Goal: Task Accomplishment & Management: Complete application form

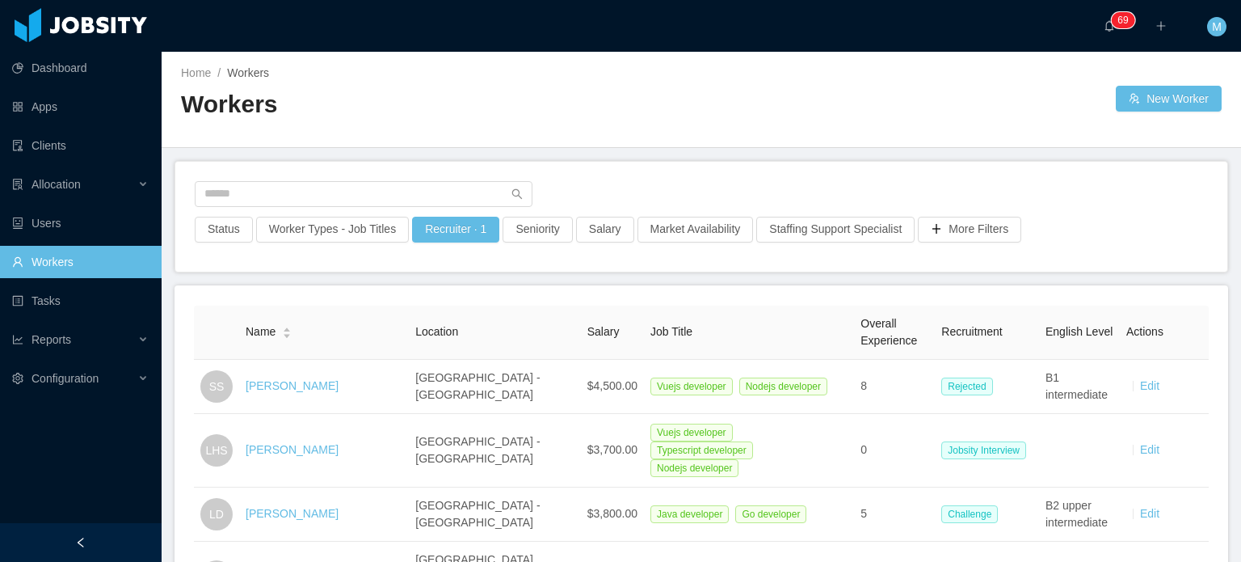
click at [301, 445] on link "[PERSON_NAME]" at bounding box center [292, 449] width 93 height 13
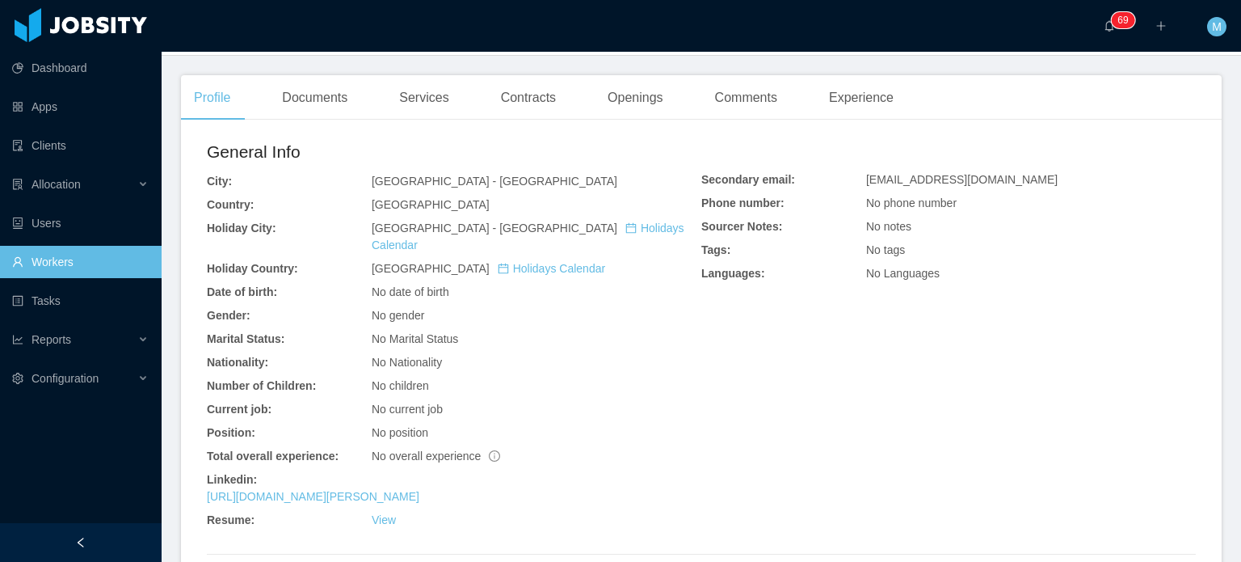
scroll to position [404, 0]
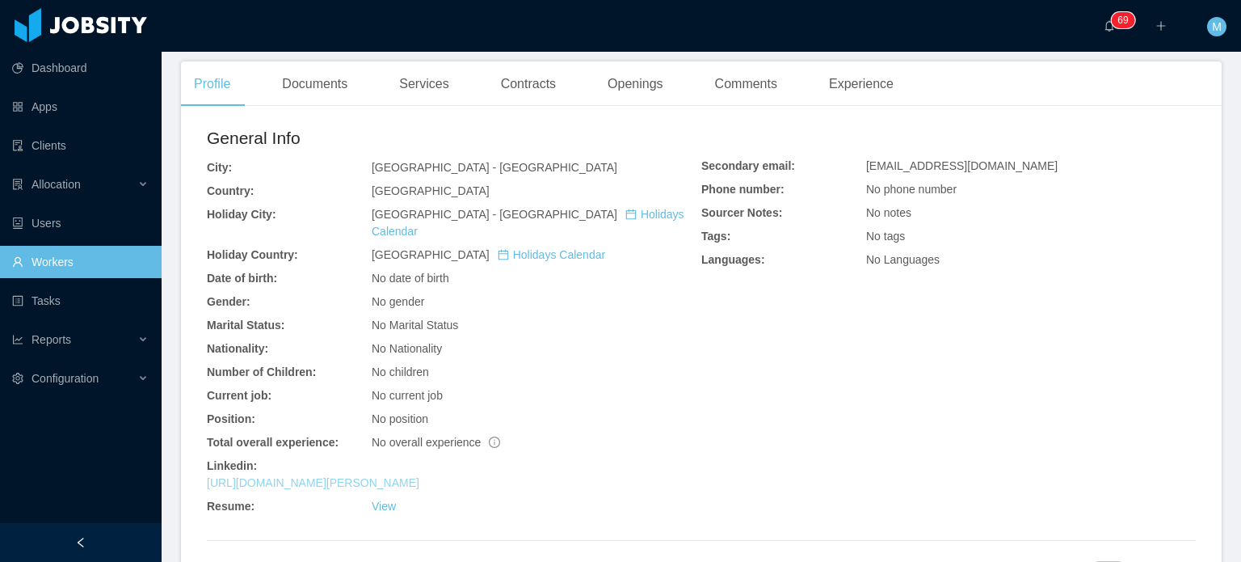
click at [344, 476] on link "[URL][DOMAIN_NAME][PERSON_NAME]" at bounding box center [313, 482] width 212 height 13
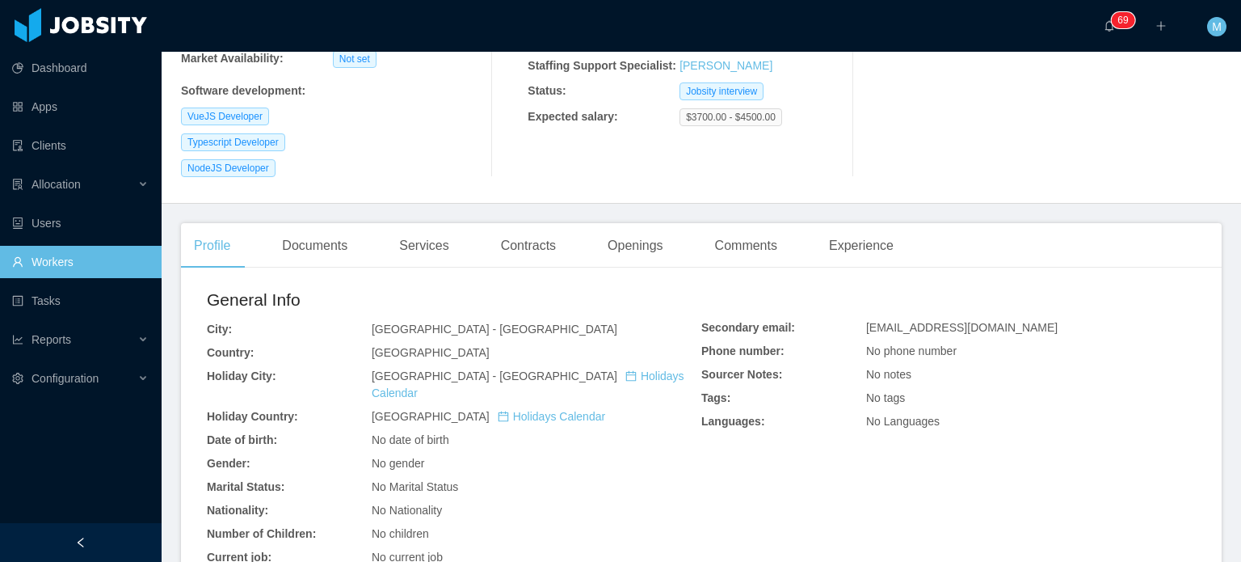
click at [321, 251] on div "Documents" at bounding box center [314, 245] width 91 height 45
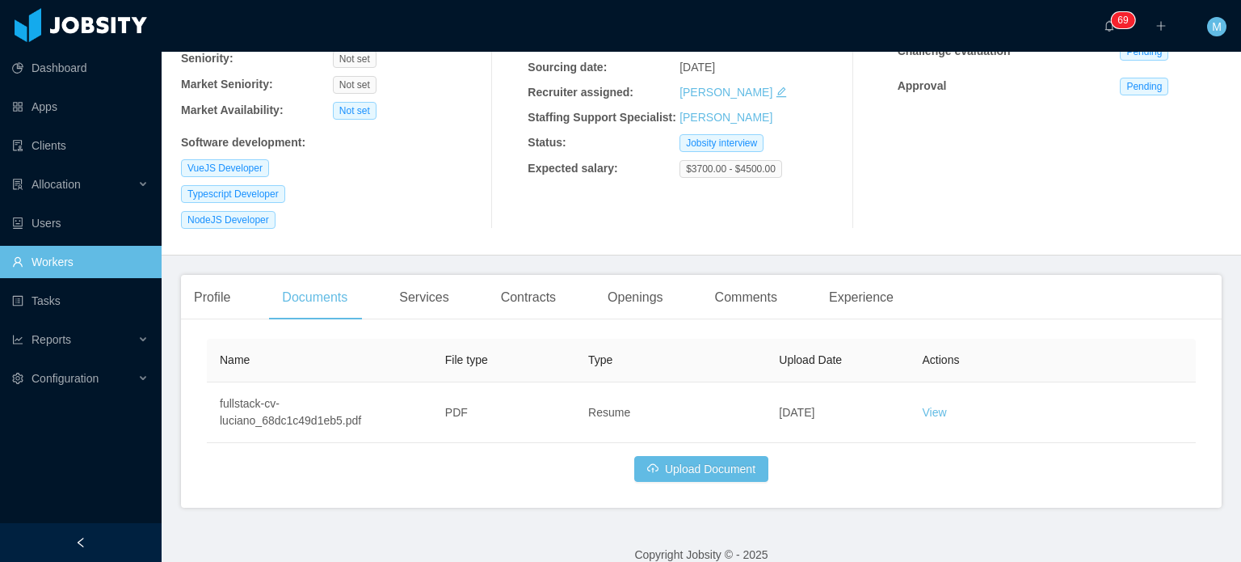
scroll to position [212, 0]
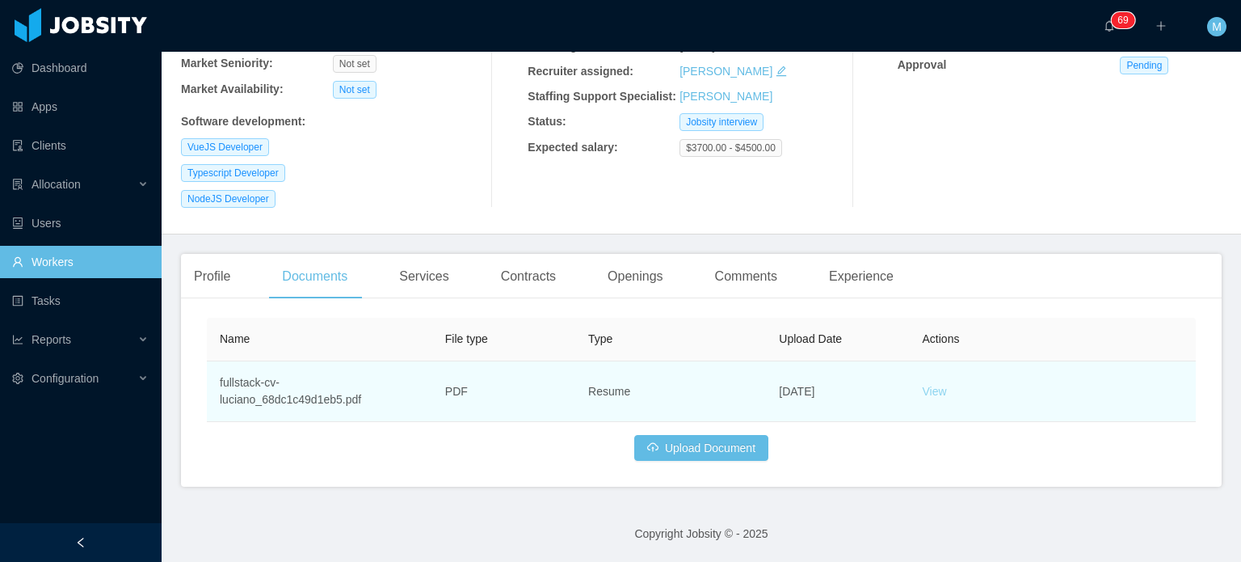
click at [923, 391] on link "View" at bounding box center [935, 391] width 24 height 13
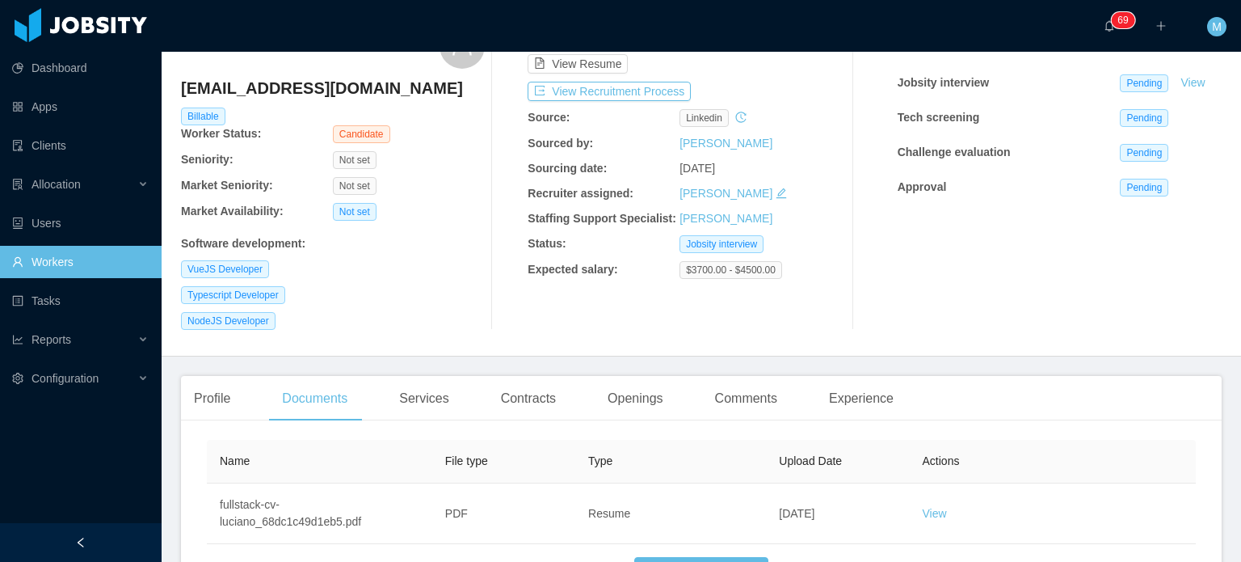
scroll to position [0, 0]
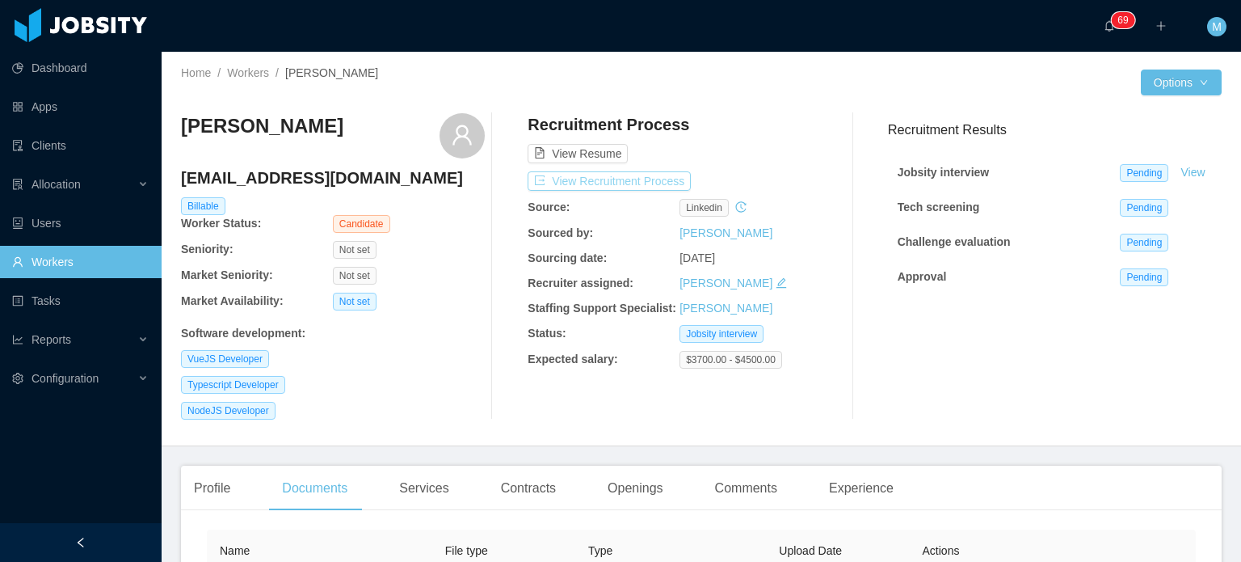
click at [621, 179] on button "View Recruitment Process" at bounding box center [609, 180] width 163 height 19
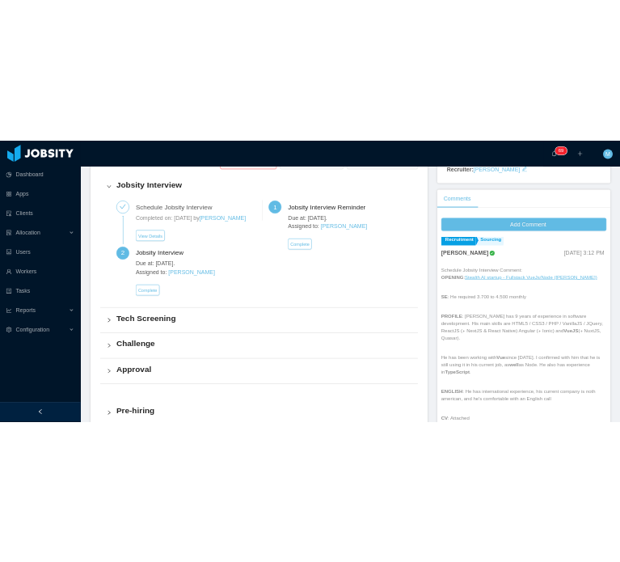
scroll to position [566, 0]
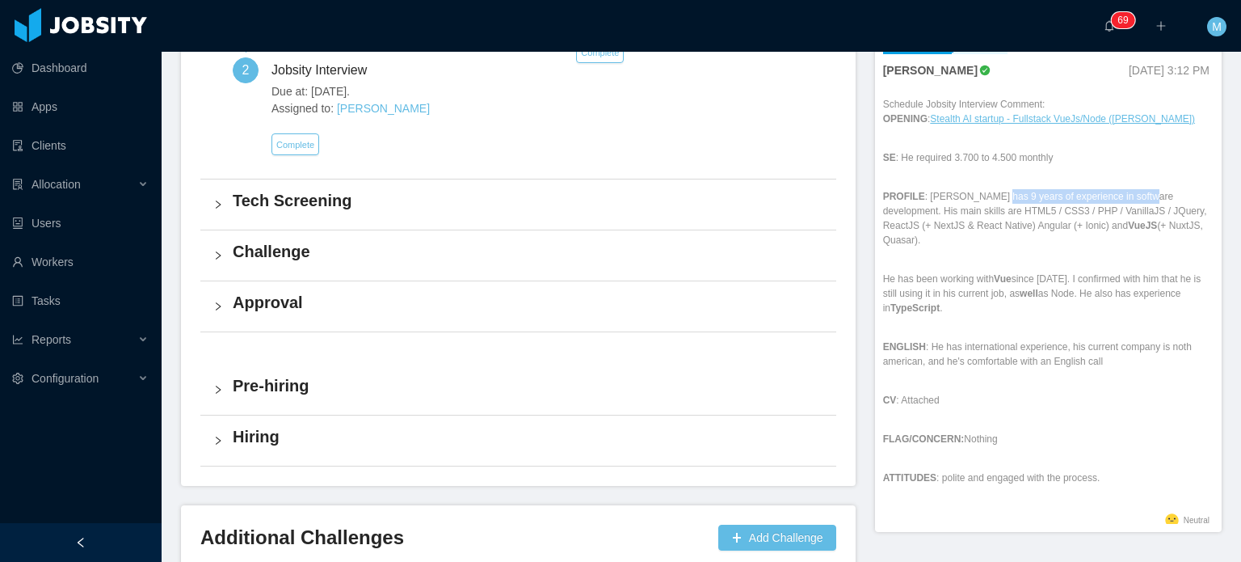
drag, startPoint x: 999, startPoint y: 202, endPoint x: 1123, endPoint y: 202, distance: 124.4
click at [1123, 202] on p "PROFILE : [PERSON_NAME] has 9 years of experience in software development. His …" at bounding box center [1048, 218] width 330 height 58
click at [1124, 202] on p "PROFILE : [PERSON_NAME] has 9 years of experience in software development. His …" at bounding box center [1048, 218] width 330 height 58
click at [966, 221] on p "PROFILE : [PERSON_NAME] has 9 years of experience in software development. His …" at bounding box center [1048, 218] width 330 height 58
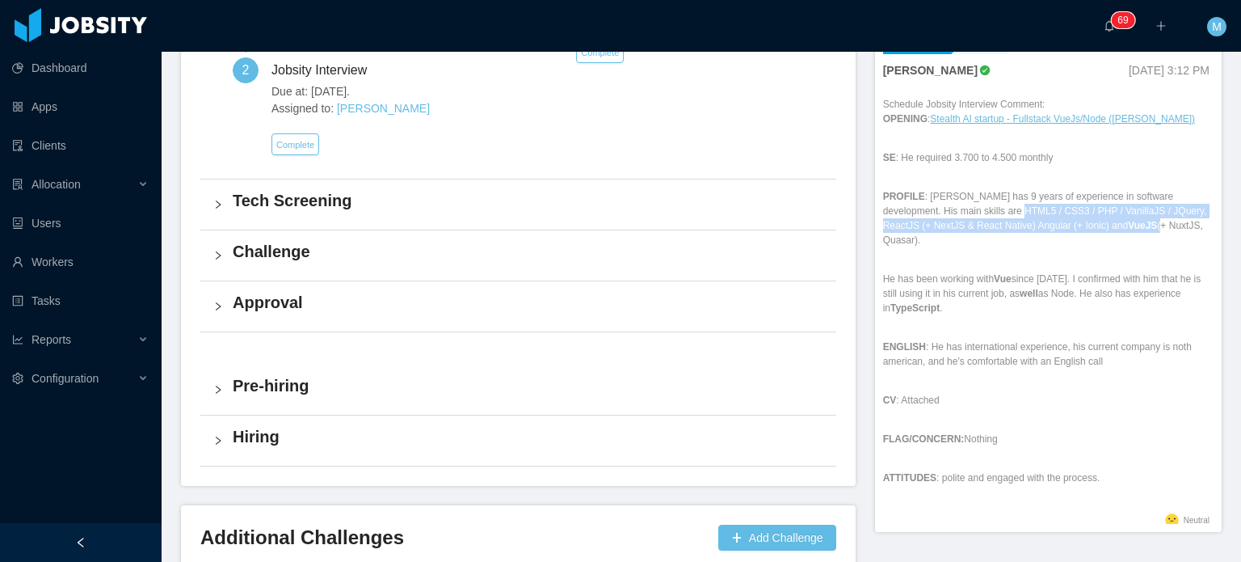
drag, startPoint x: 970, startPoint y: 215, endPoint x: 1101, endPoint y: 225, distance: 132.1
click at [1101, 225] on p "PROFILE : [PERSON_NAME] has 9 years of experience in software development. His …" at bounding box center [1048, 218] width 330 height 58
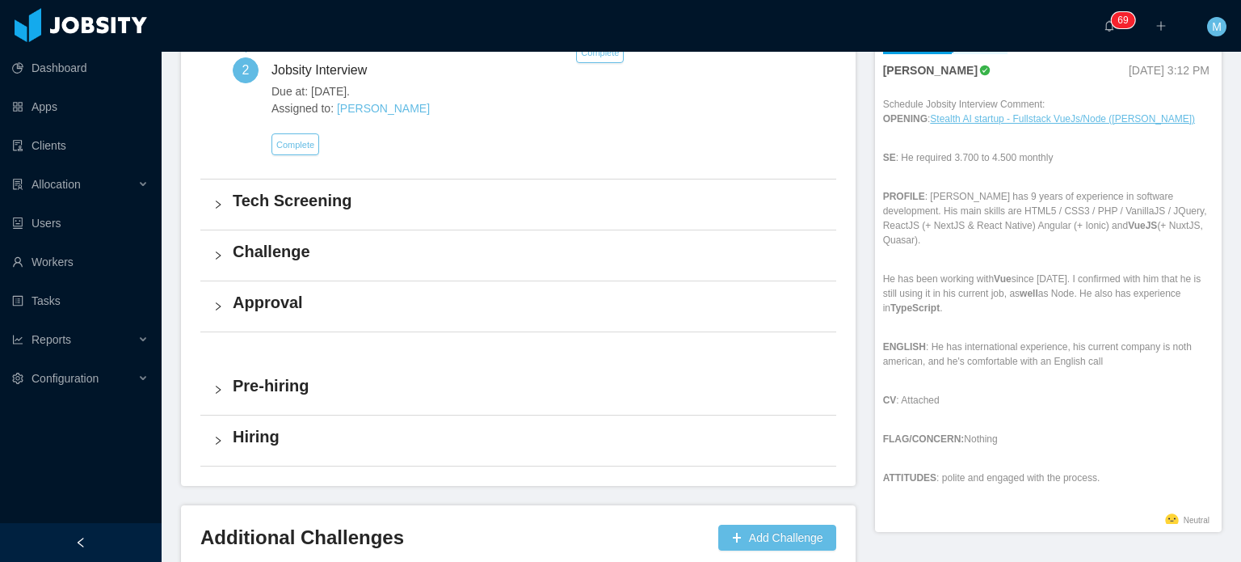
drag, startPoint x: 947, startPoint y: 269, endPoint x: 984, endPoint y: 292, distance: 43.9
click at [984, 292] on p "He has been working with Vue since [DATE]. I confirmed with him that he is stil…" at bounding box center [1048, 293] width 330 height 44
drag, startPoint x: 990, startPoint y: 264, endPoint x: 1012, endPoint y: 311, distance: 51.7
click at [1005, 304] on div "Schedule Jobsity Interview Comment: OPENING : Stealth AI startup - Fullstack Vu…" at bounding box center [1048, 303] width 330 height 412
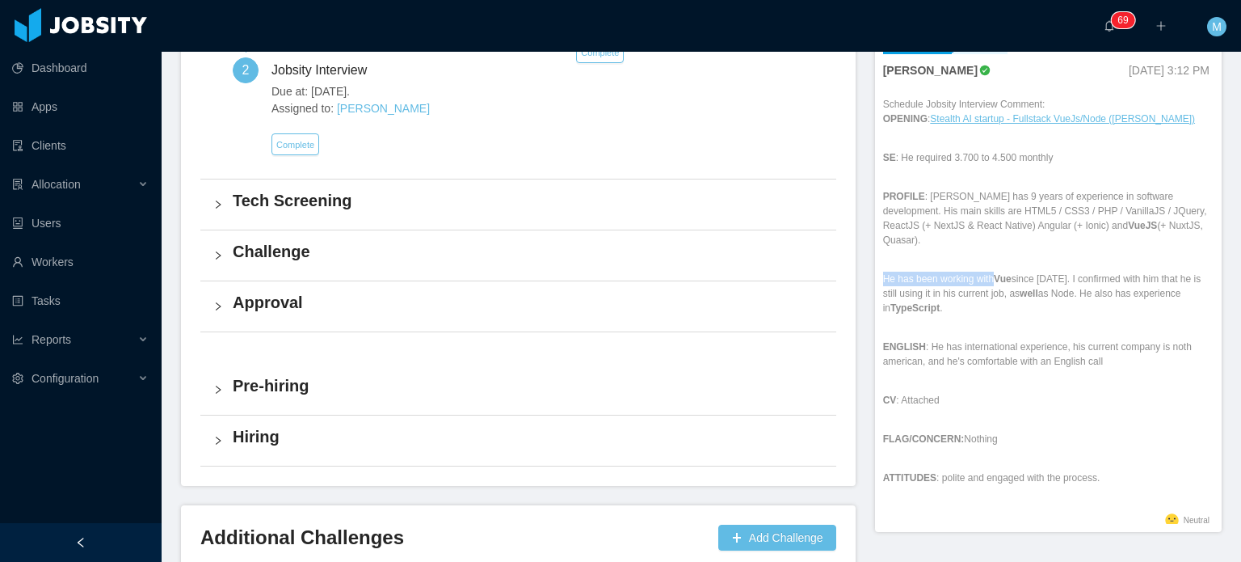
click at [1012, 311] on div "Schedule Jobsity Interview Comment: OPENING : Stealth AI startup - Fullstack Vu…" at bounding box center [1048, 303] width 330 height 412
drag, startPoint x: 928, startPoint y: 280, endPoint x: 1004, endPoint y: 312, distance: 82.2
click at [980, 305] on div "Schedule Jobsity Interview Comment: OPENING : Stealth AI startup - Fullstack Vu…" at bounding box center [1048, 303] width 330 height 412
click at [1004, 312] on div "Schedule Jobsity Interview Comment: OPENING : Stealth AI startup - Fullstack Vu…" at bounding box center [1048, 303] width 330 height 412
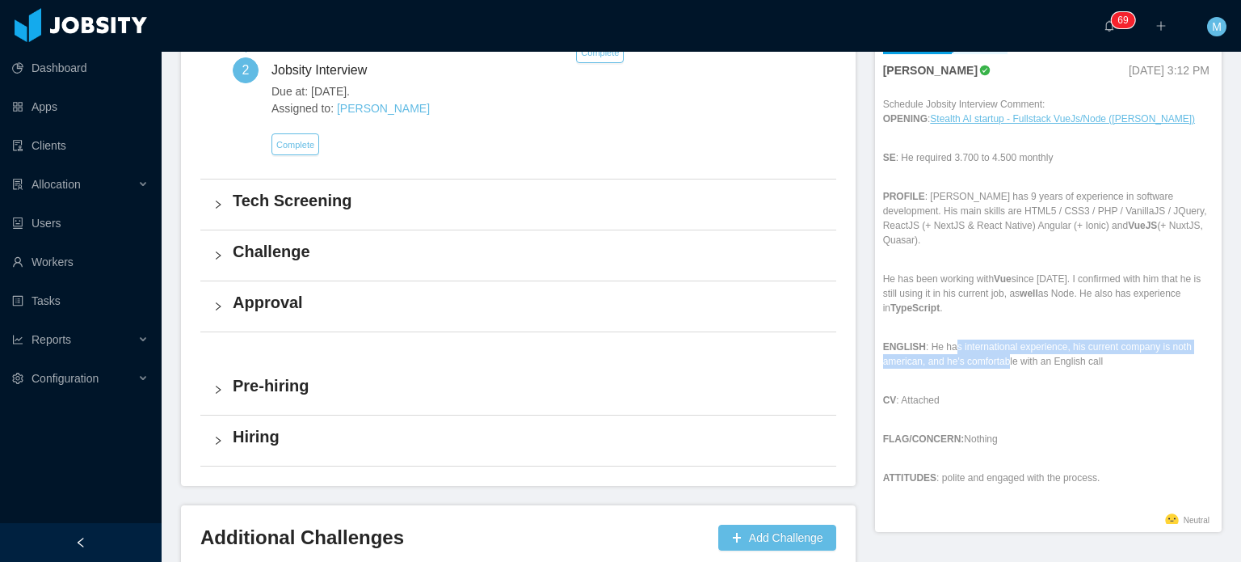
click at [1058, 360] on div "Schedule Jobsity Interview Comment: OPENING : Stealth AI startup - Fullstack Vu…" at bounding box center [1048, 303] width 330 height 412
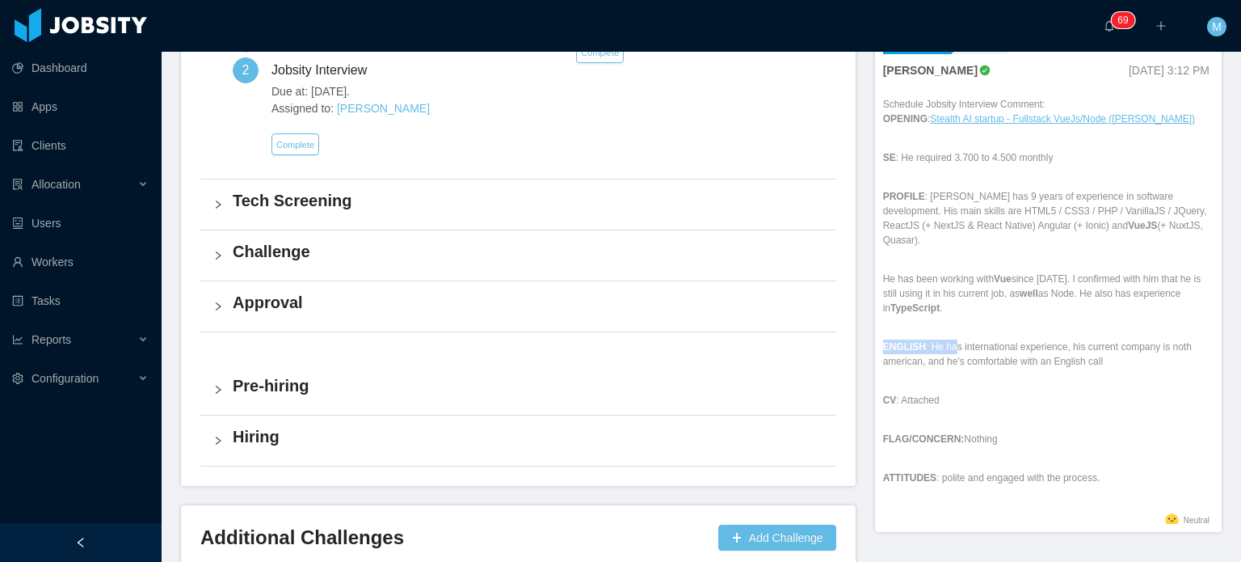
click at [1108, 353] on p "ENGLISH : He has international experience, his current company is noth american…" at bounding box center [1048, 353] width 330 height 29
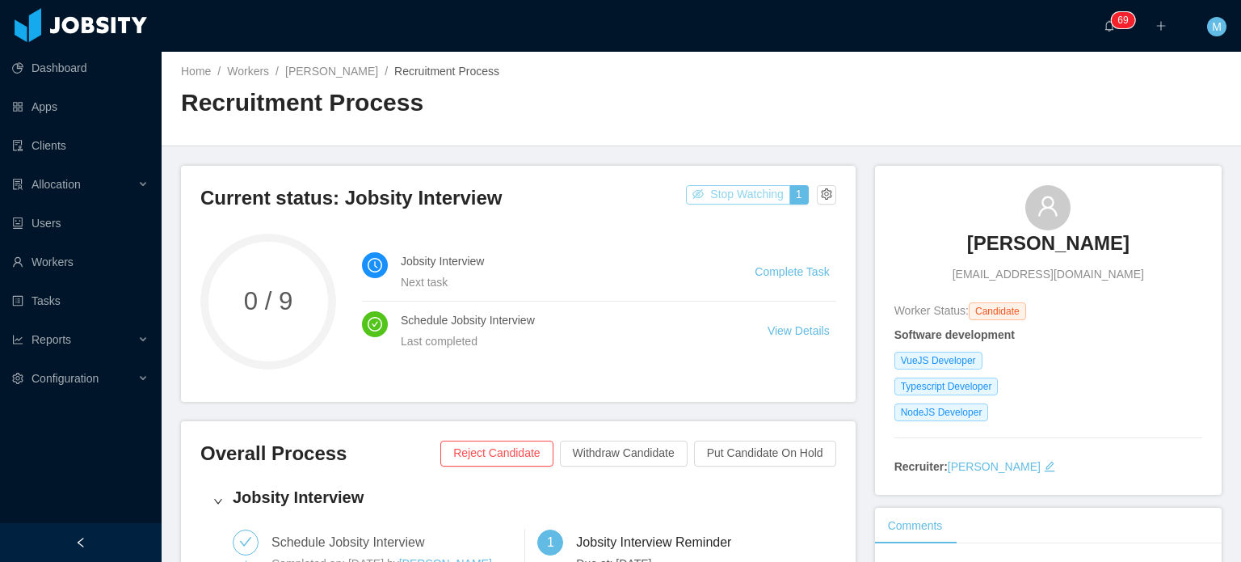
scroll to position [0, 0]
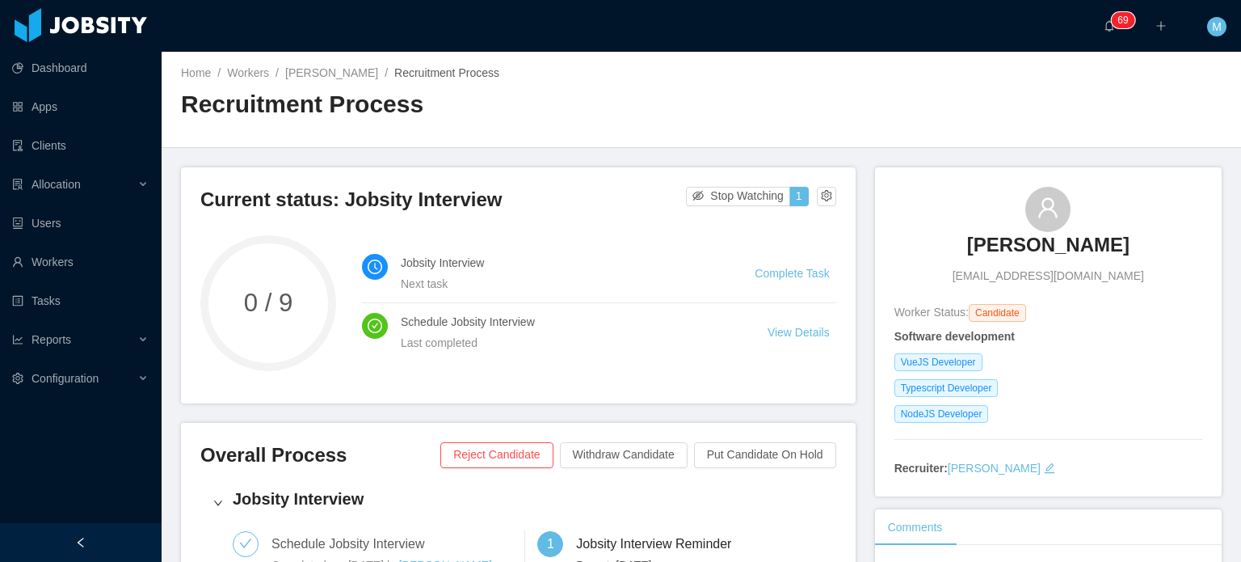
click at [780, 270] on link "Complete Task" at bounding box center [792, 273] width 74 height 13
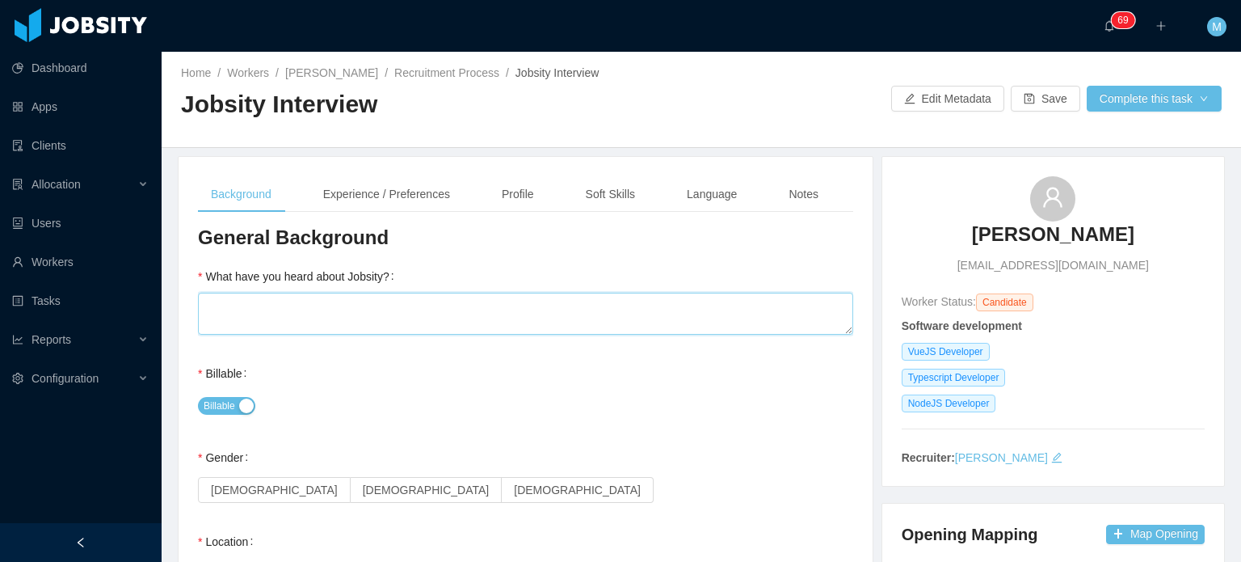
click at [371, 326] on textarea "What have you heard about Jobsity?" at bounding box center [525, 313] width 655 height 42
type textarea "*"
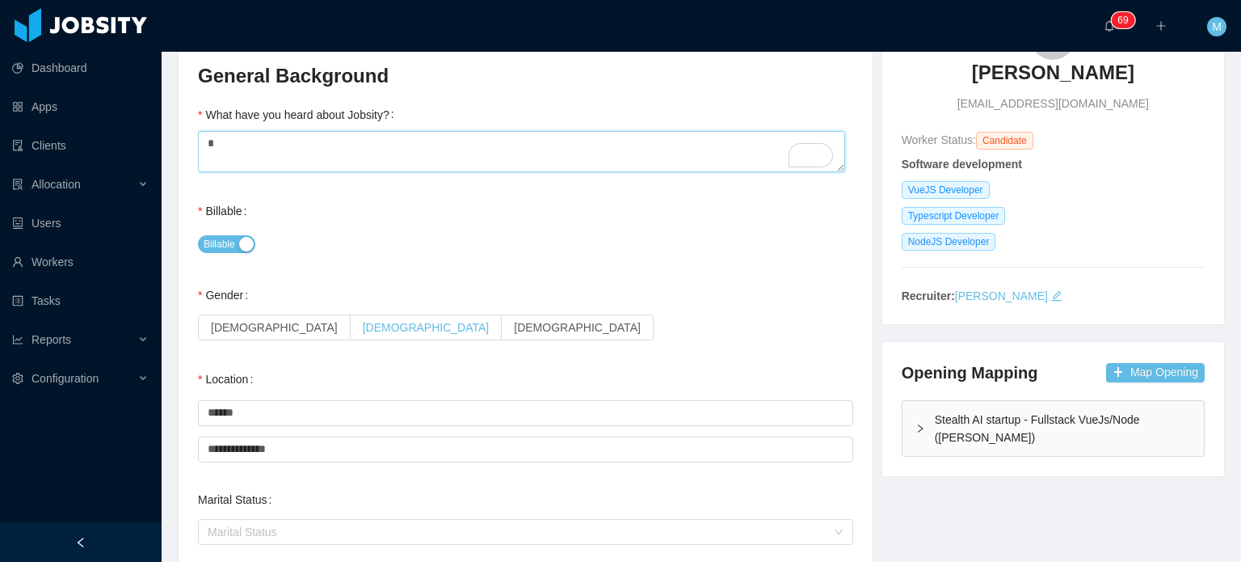
type textarea "*"
click at [351, 321] on label "[DEMOGRAPHIC_DATA]" at bounding box center [427, 327] width 152 height 26
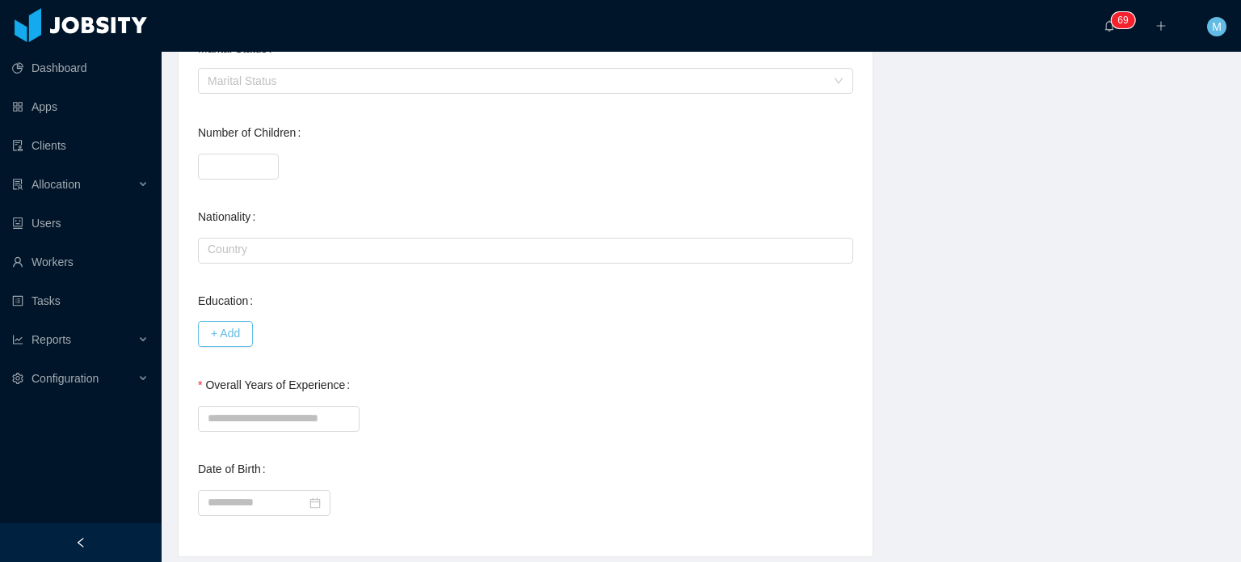
scroll to position [646, 0]
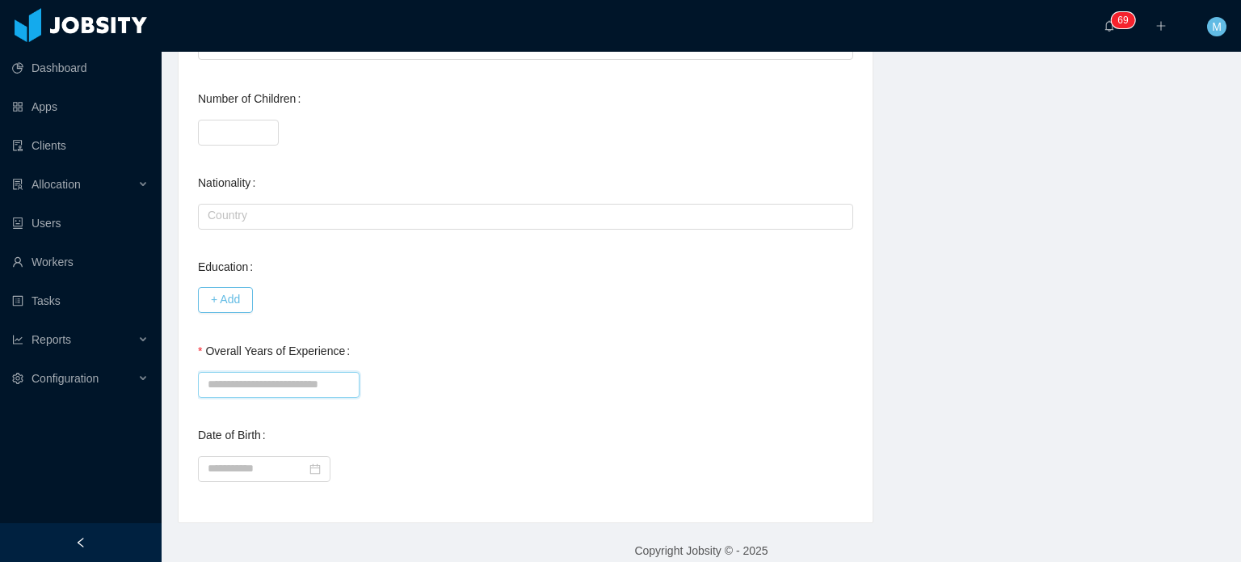
click at [297, 377] on input "Overall Years of Experience" at bounding box center [279, 385] width 162 height 26
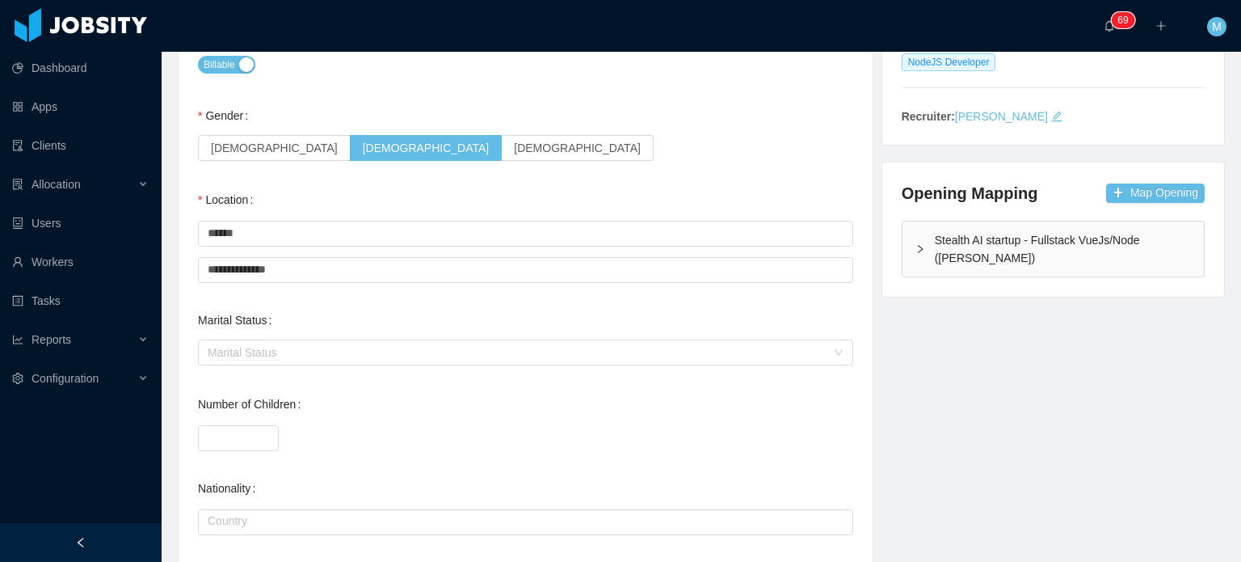
scroll to position [0, 0]
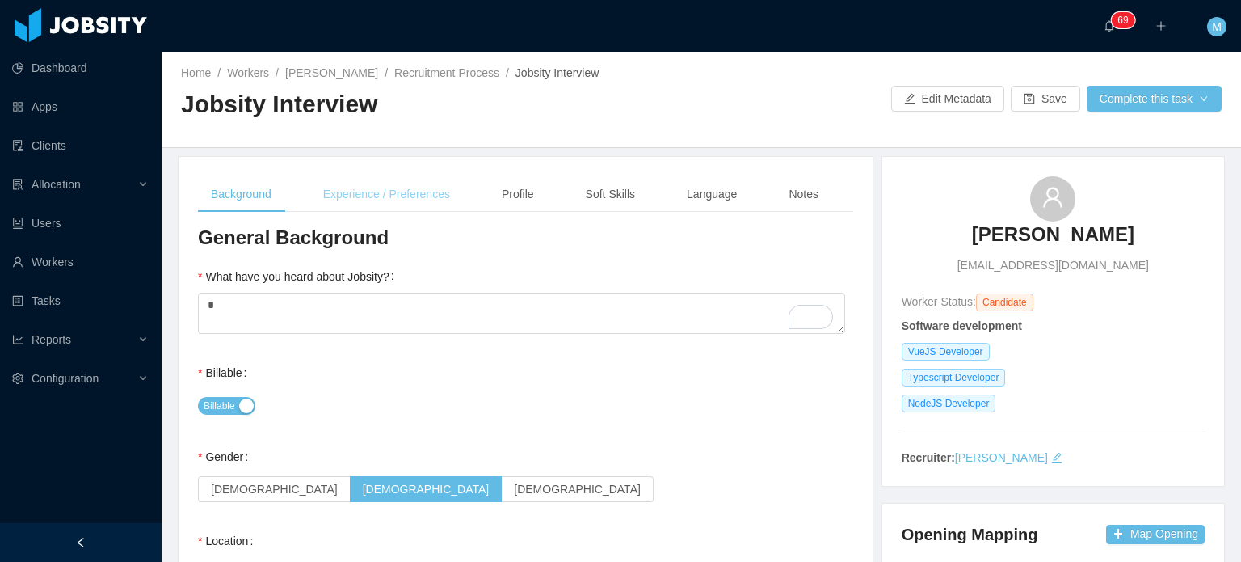
type input "*"
click at [317, 198] on div "Experience / Preferences" at bounding box center [386, 194] width 153 height 36
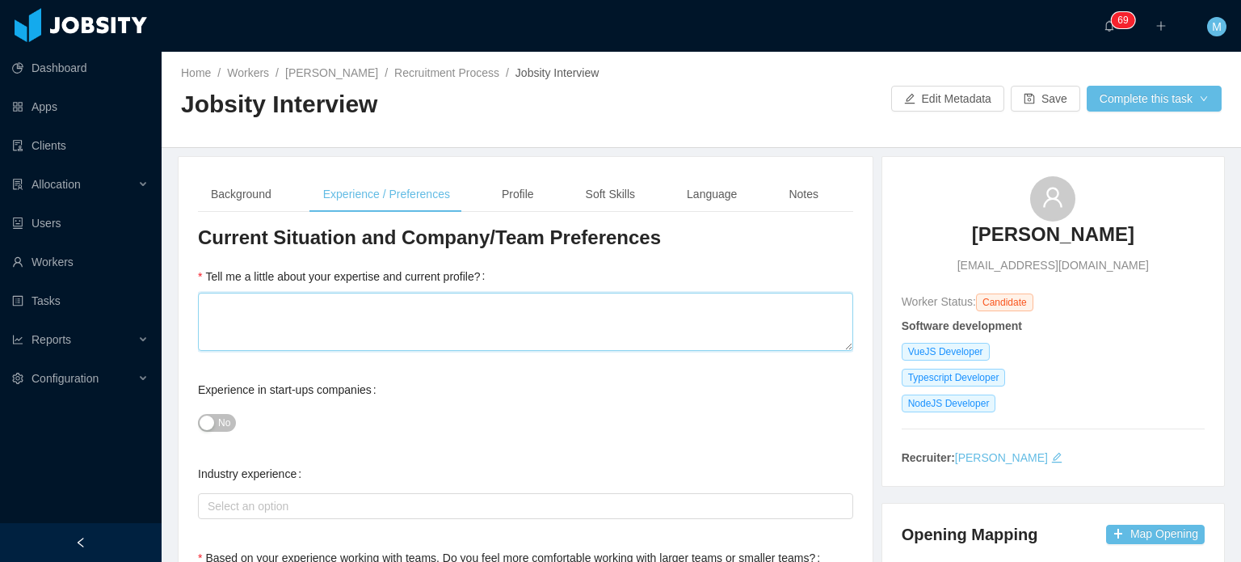
click at [340, 299] on textarea "Tell me a little about your expertise and current profile?" at bounding box center [525, 321] width 655 height 59
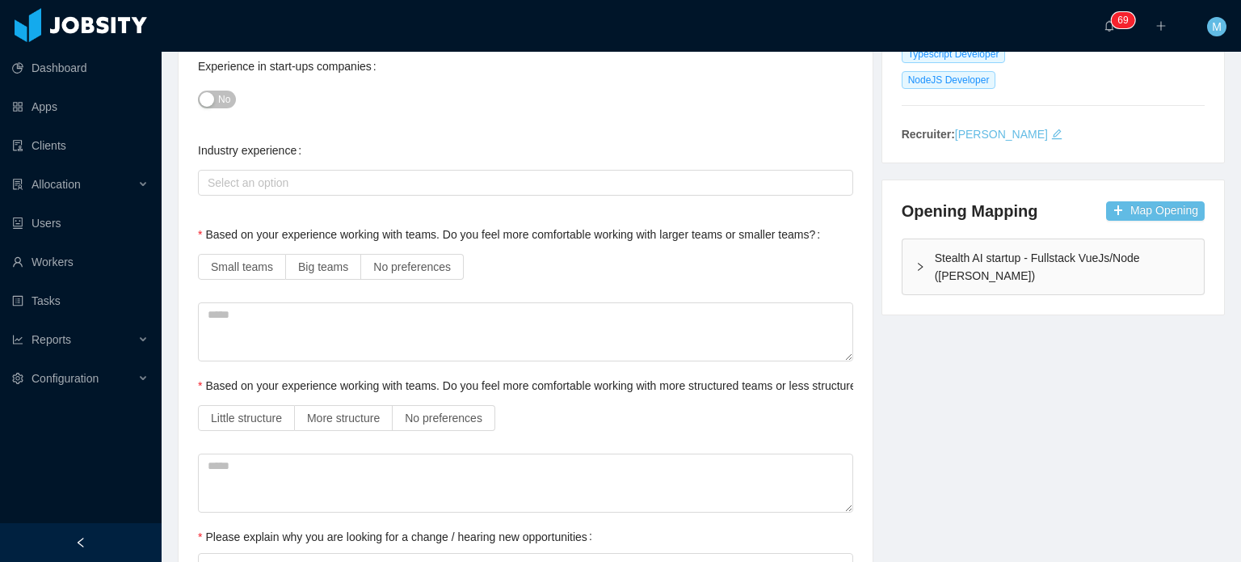
scroll to position [323, 0]
type textarea "*"
click at [414, 268] on span "No preferences" at bounding box center [412, 266] width 78 height 13
click at [448, 421] on span "No preferences" at bounding box center [444, 417] width 78 height 13
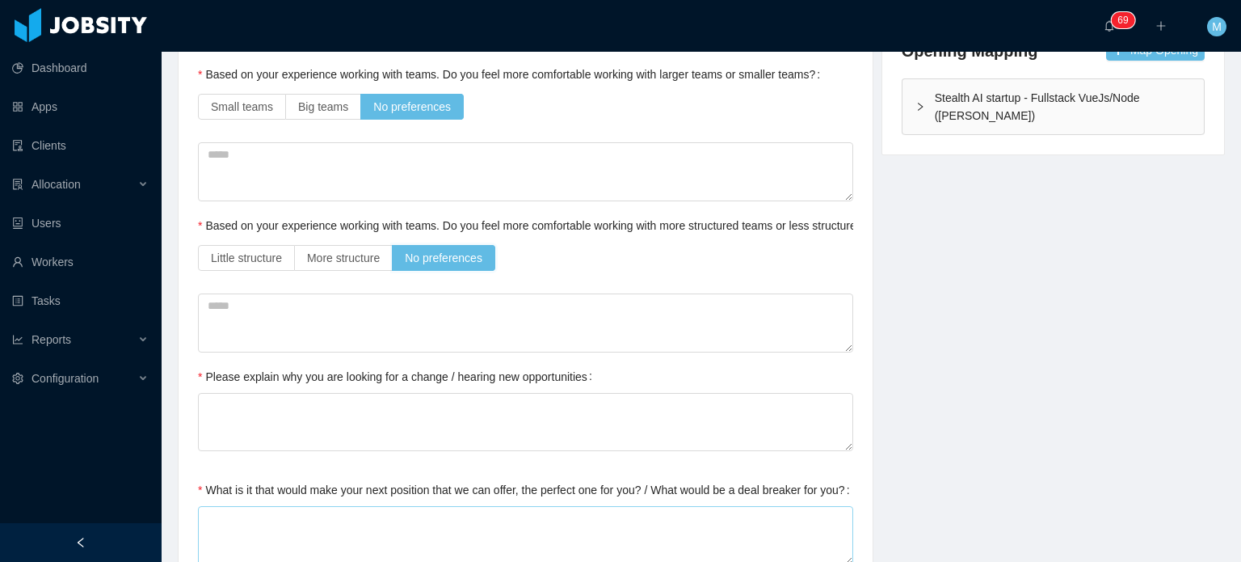
scroll to position [646, 0]
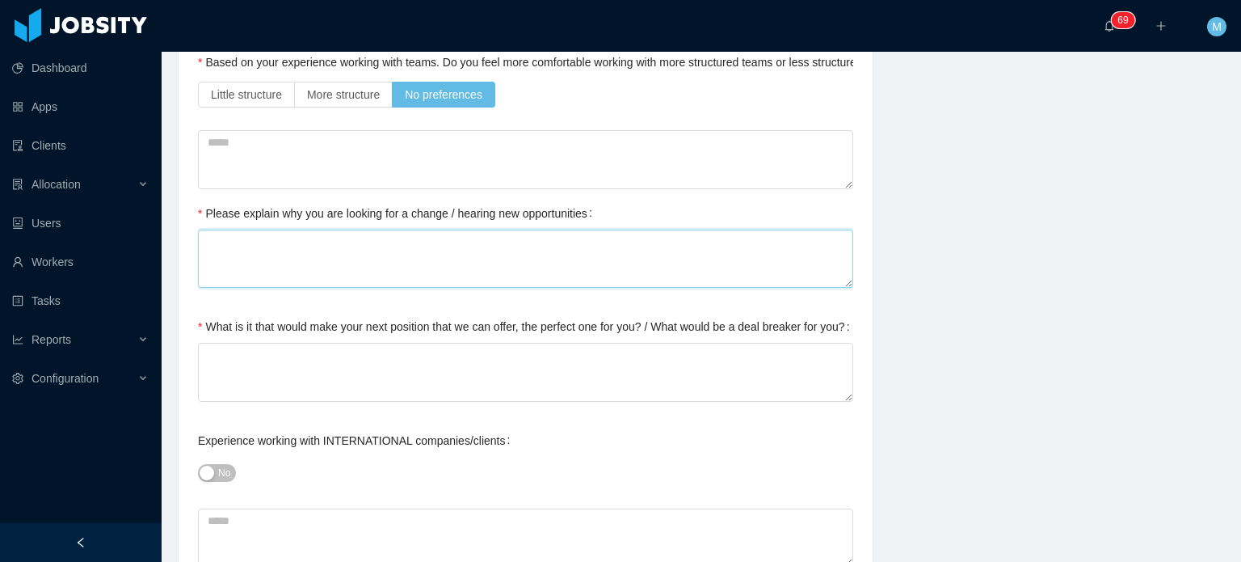
click at [380, 241] on textarea "Please explain why you are looking for a change / hearing new opportunities" at bounding box center [525, 258] width 655 height 59
type textarea "*"
click at [360, 357] on textarea "What is it that would make your next position that we can offer, the perfect on…" at bounding box center [525, 372] width 655 height 59
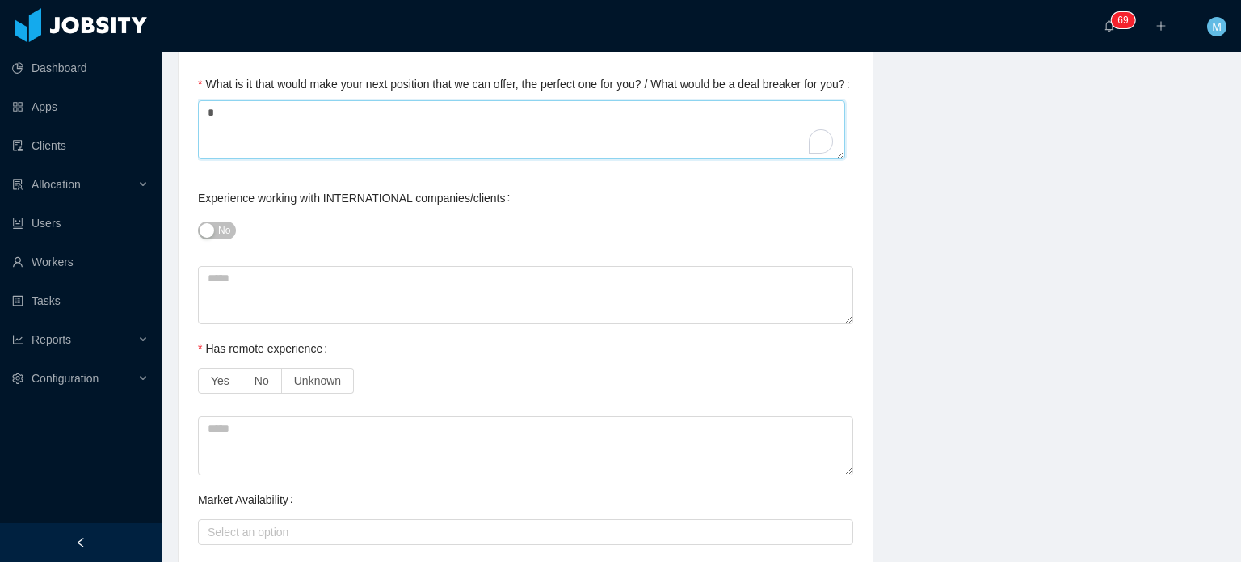
scroll to position [889, 0]
type textarea "*"
click at [226, 227] on span "No" at bounding box center [224, 230] width 12 height 16
click at [229, 360] on div "Has remote experience" at bounding box center [266, 348] width 136 height 32
click at [229, 381] on label "Yes" at bounding box center [220, 381] width 44 height 26
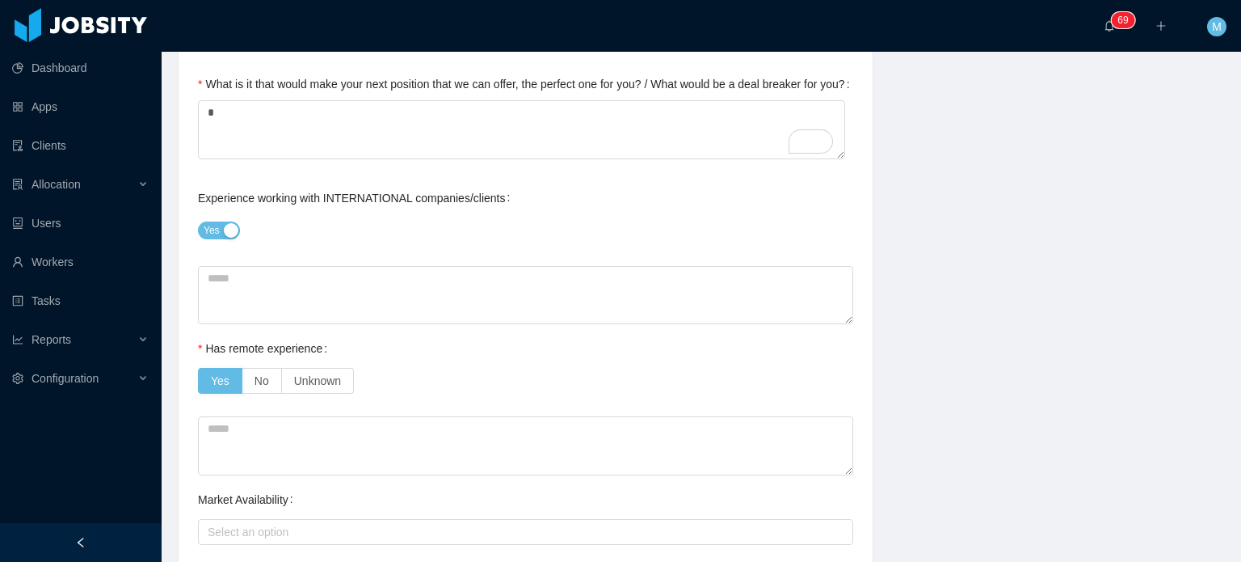
scroll to position [1131, 0]
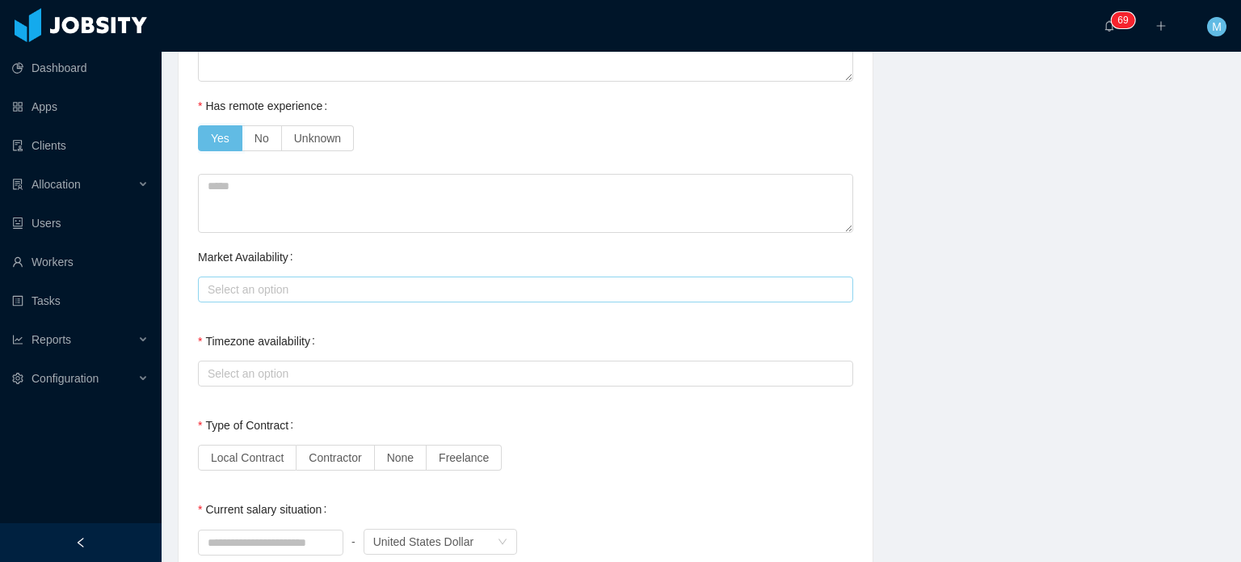
click at [306, 281] on div "Select an option" at bounding box center [522, 289] width 629 height 16
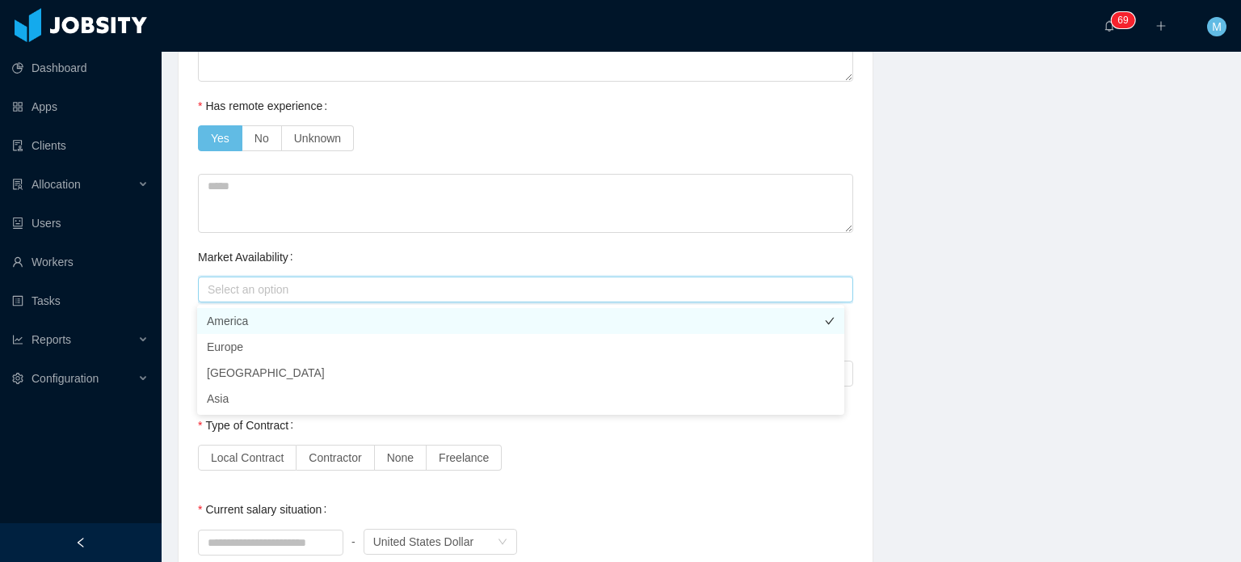
click at [294, 328] on li "America" at bounding box center [520, 321] width 647 height 26
click at [319, 242] on div "Market Availability Select an option America" at bounding box center [525, 273] width 655 height 65
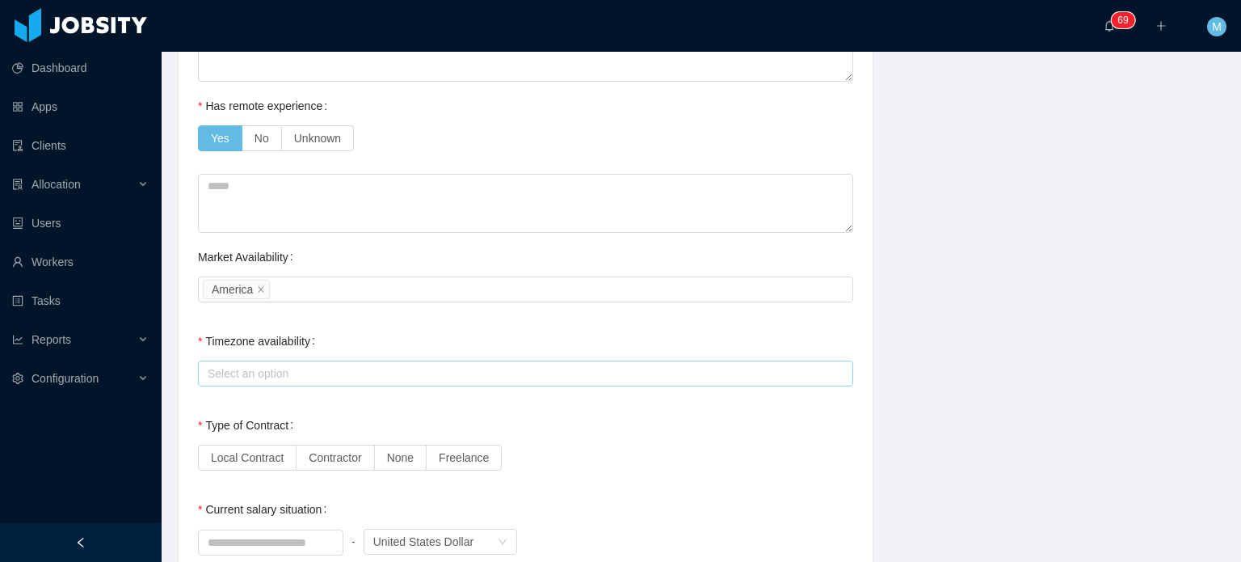
click at [315, 365] on div "Select an option" at bounding box center [522, 373] width 629 height 16
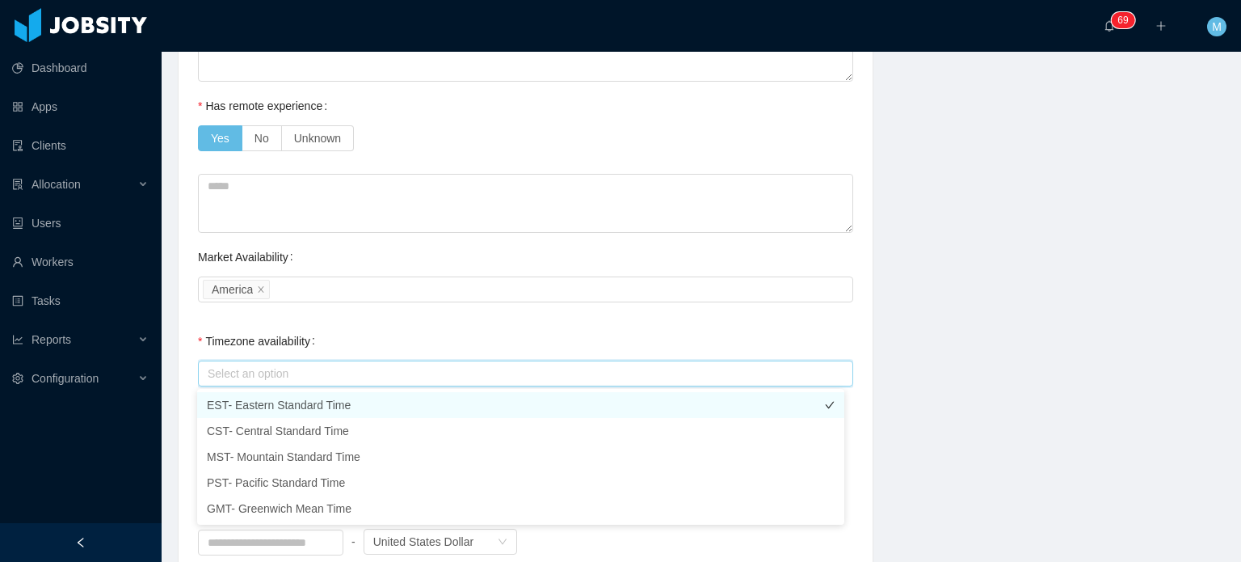
click at [311, 397] on li "EST- Eastern Standard Time" at bounding box center [520, 405] width 647 height 26
click at [310, 413] on li "EST- Eastern Standard Time" at bounding box center [520, 405] width 647 height 26
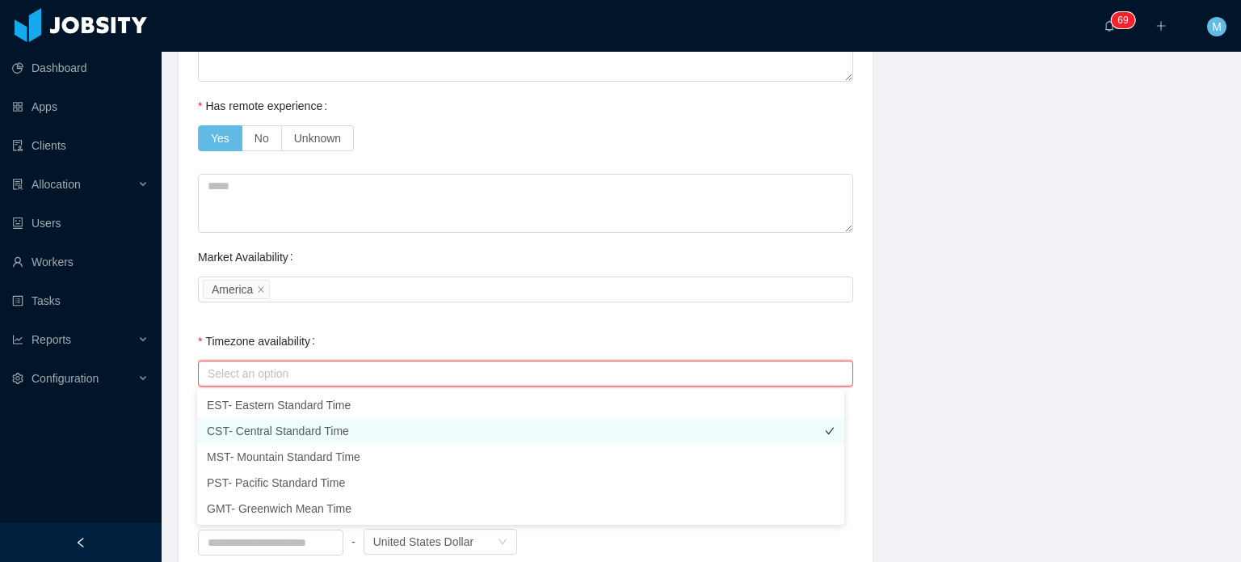
click at [310, 424] on li "CST- Central Standard Time" at bounding box center [520, 431] width 647 height 26
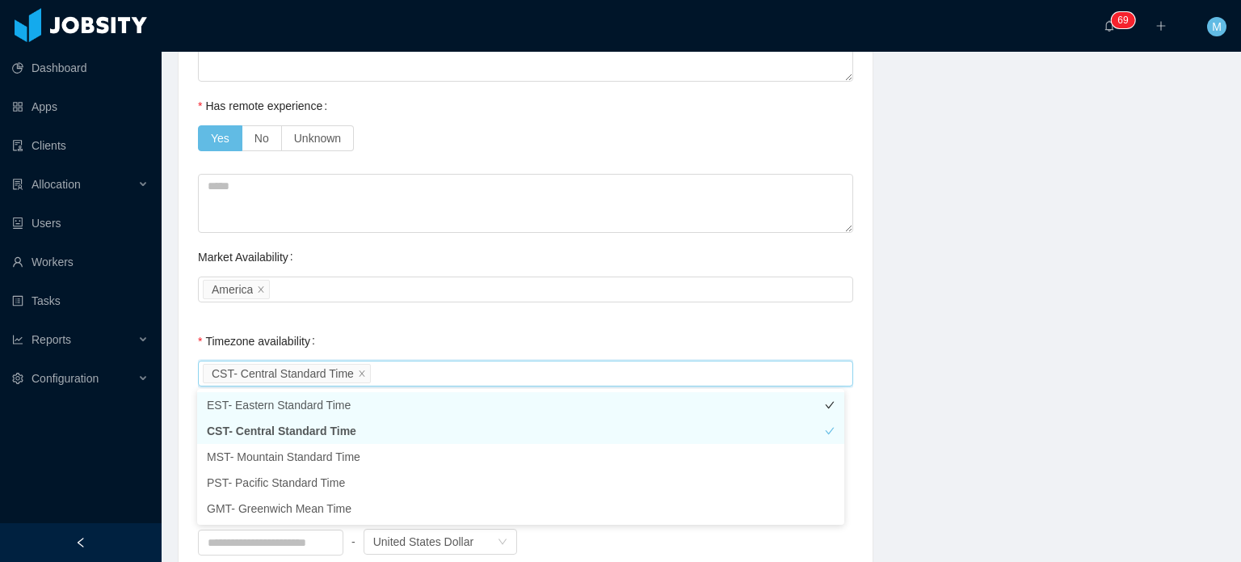
click at [313, 410] on li "EST- Eastern Standard Time" at bounding box center [520, 405] width 647 height 26
click at [423, 298] on div "Select an option America" at bounding box center [523, 289] width 641 height 24
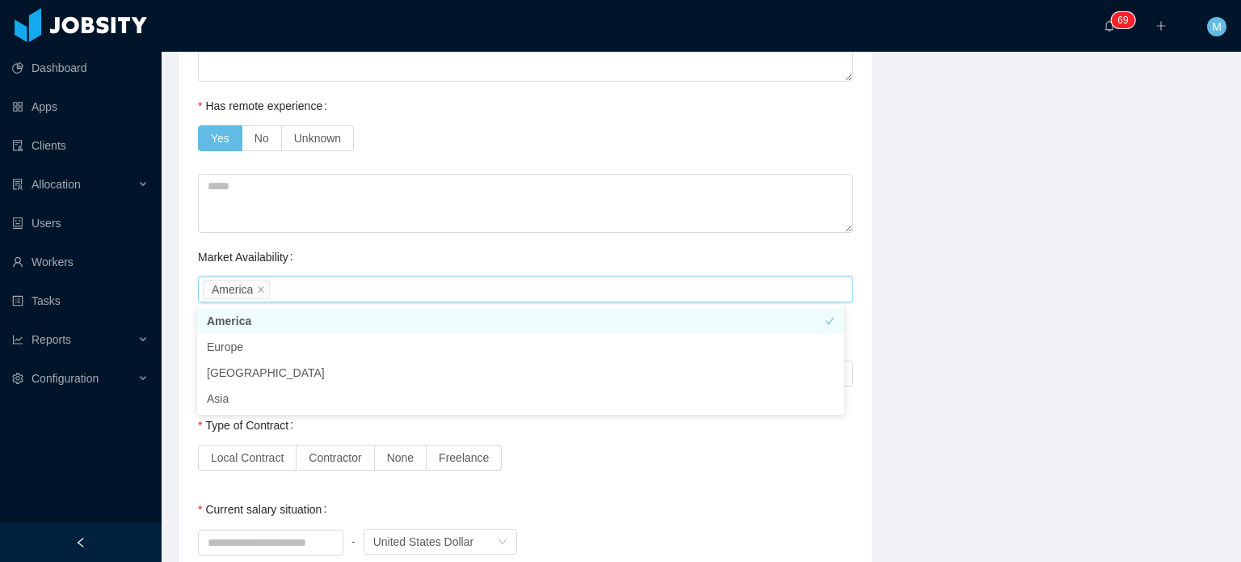
click at [1169, 288] on div "**********" at bounding box center [702, 88] width 1088 height 2126
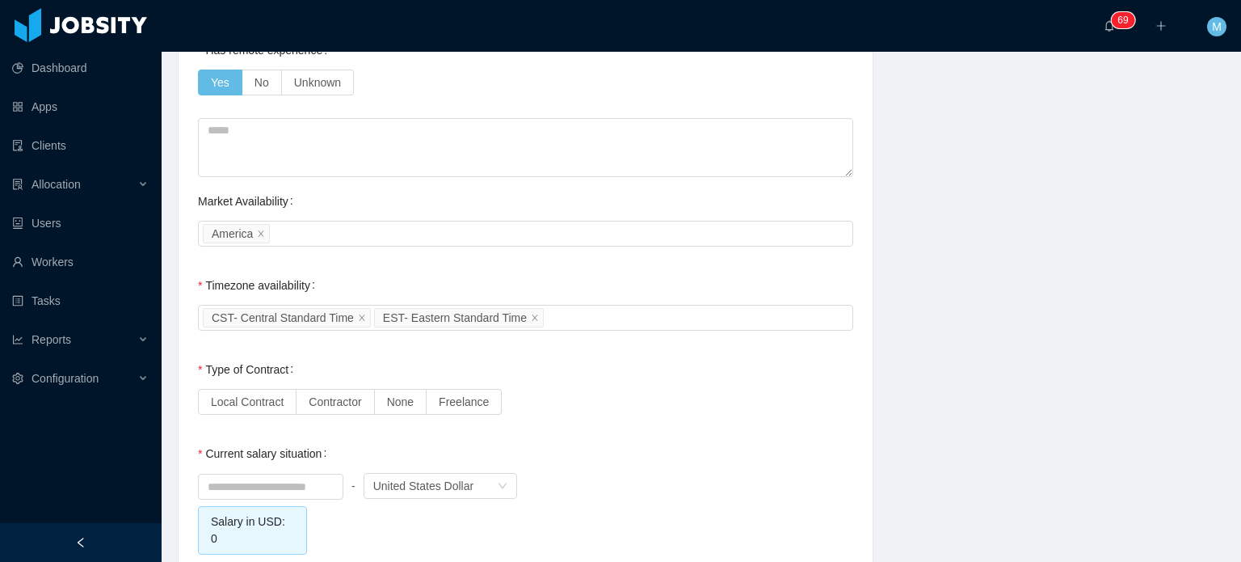
scroll to position [1212, 0]
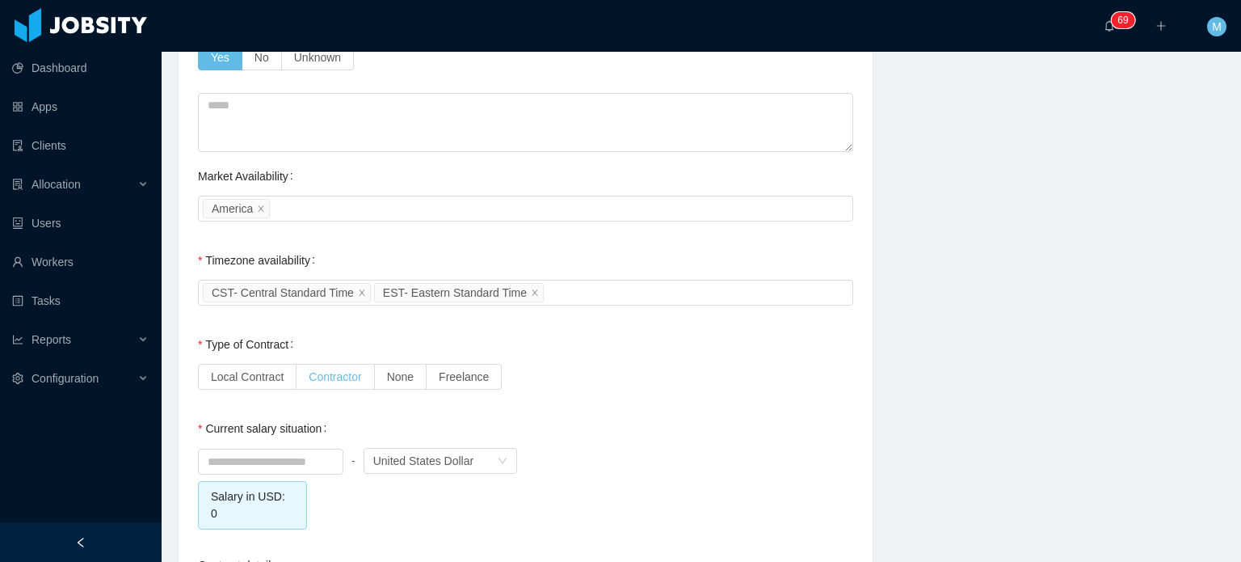
click at [323, 379] on span "Contractor" at bounding box center [335, 376] width 53 height 13
click at [297, 459] on input at bounding box center [271, 461] width 144 height 24
type input "****"
click at [356, 507] on div "**** - Currency United States Dollar Salary in USD: 1" at bounding box center [525, 486] width 655 height 85
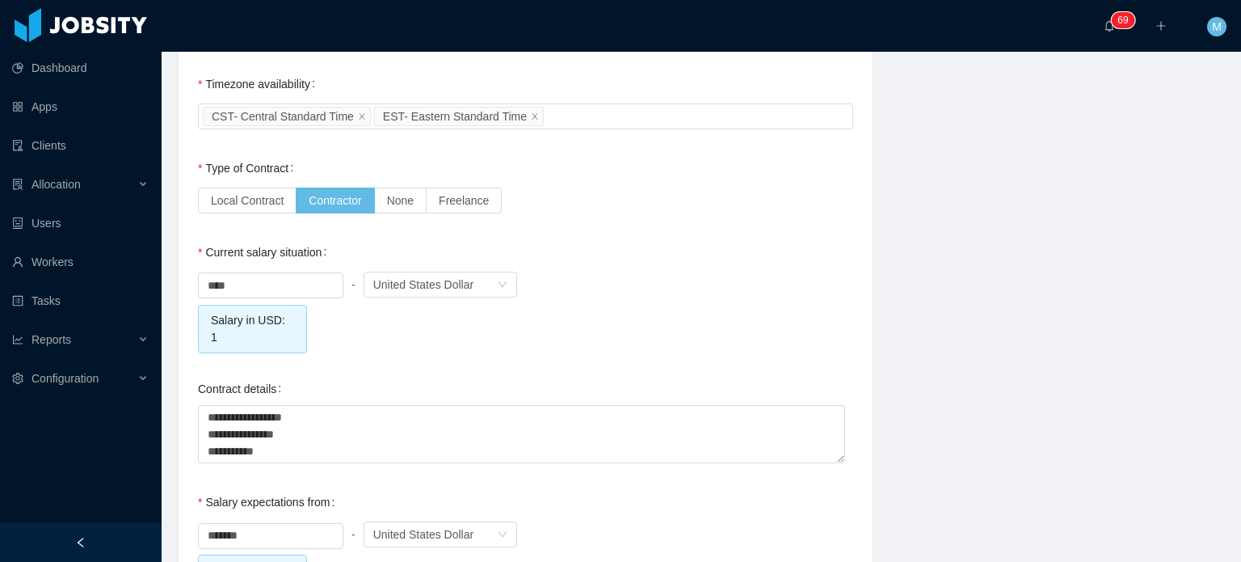
scroll to position [0, 0]
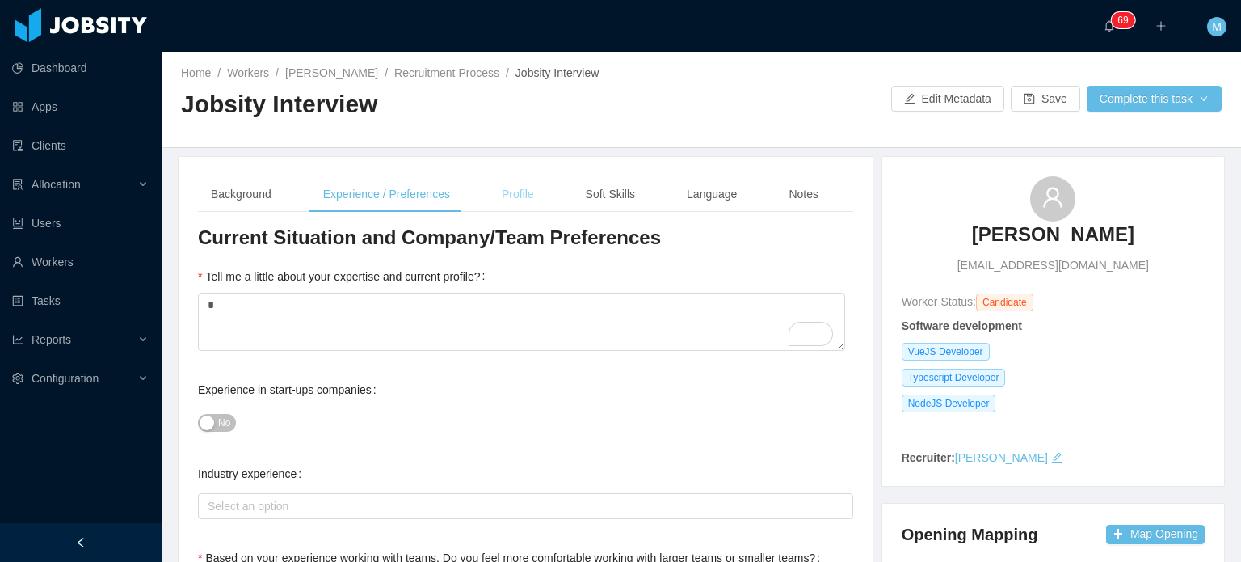
click at [520, 203] on div "Profile" at bounding box center [518, 194] width 58 height 36
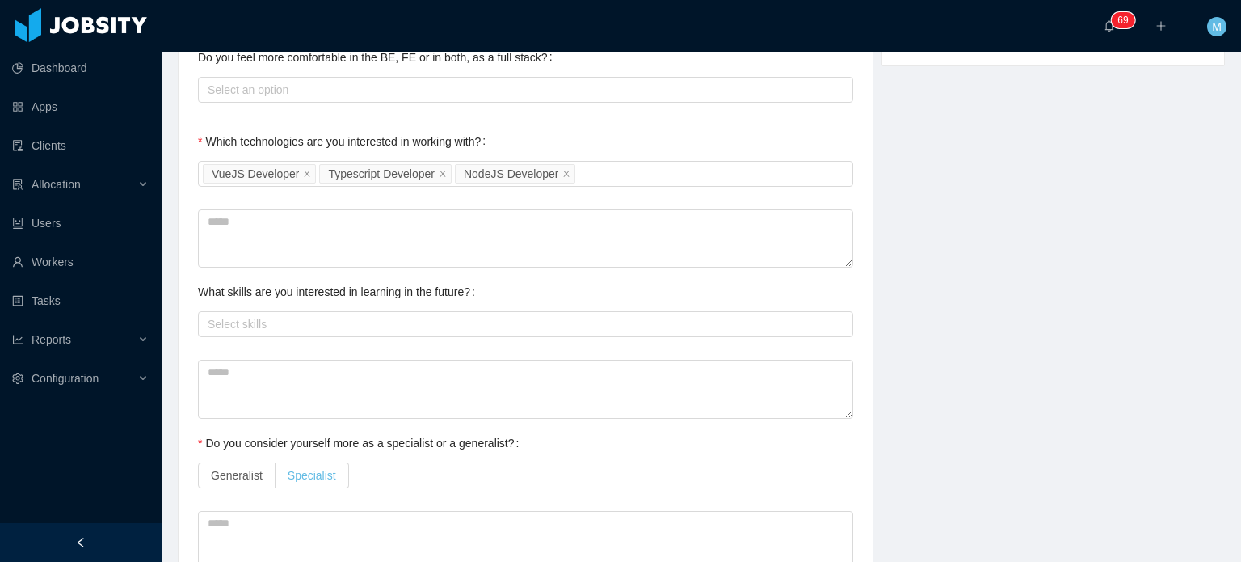
click at [304, 469] on span "Specialist" at bounding box center [312, 475] width 48 height 13
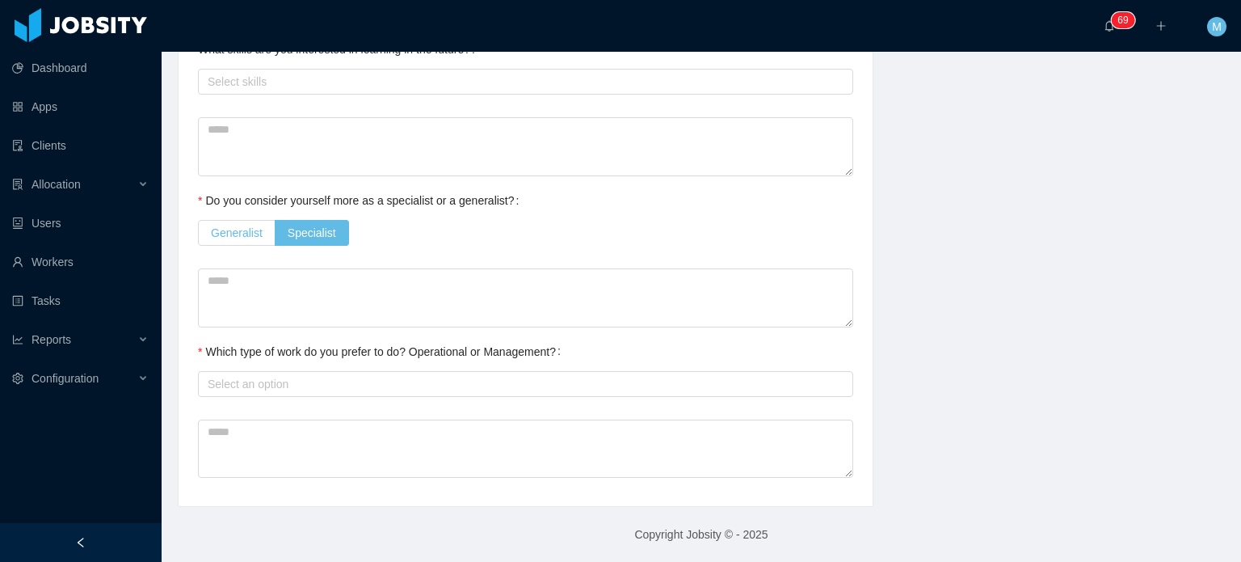
click at [256, 239] on label "Generalist" at bounding box center [237, 233] width 78 height 26
click at [304, 384] on div "Select an option" at bounding box center [522, 384] width 629 height 16
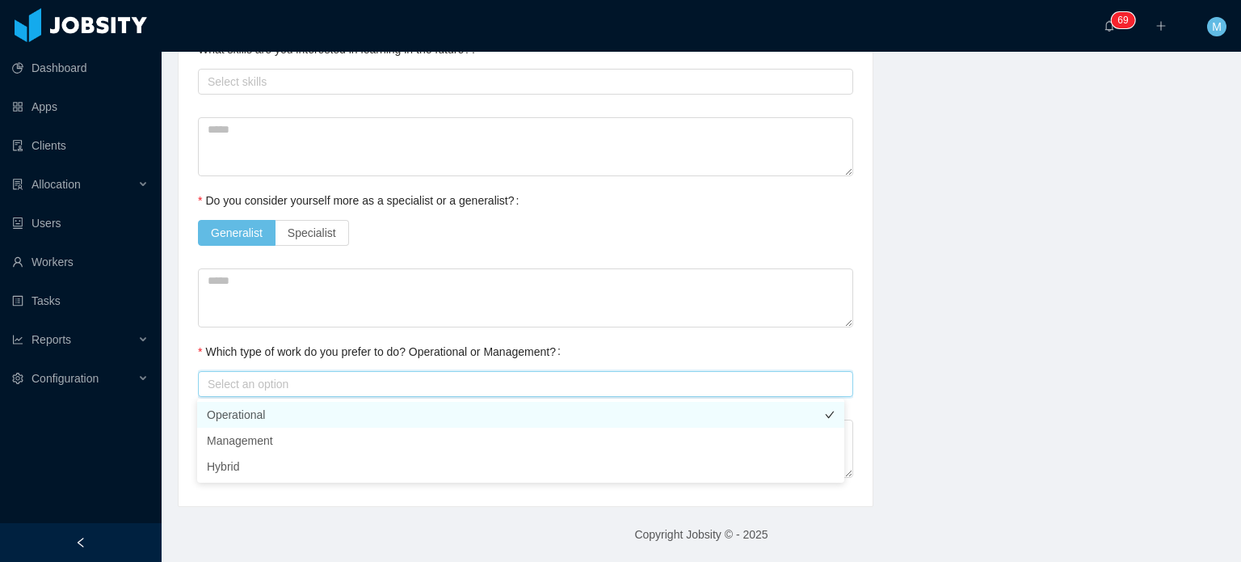
click at [297, 402] on li "Operational" at bounding box center [520, 415] width 647 height 26
click at [372, 339] on div "Which type of work do you prefer to do? Operational or Management?" at bounding box center [382, 351] width 369 height 32
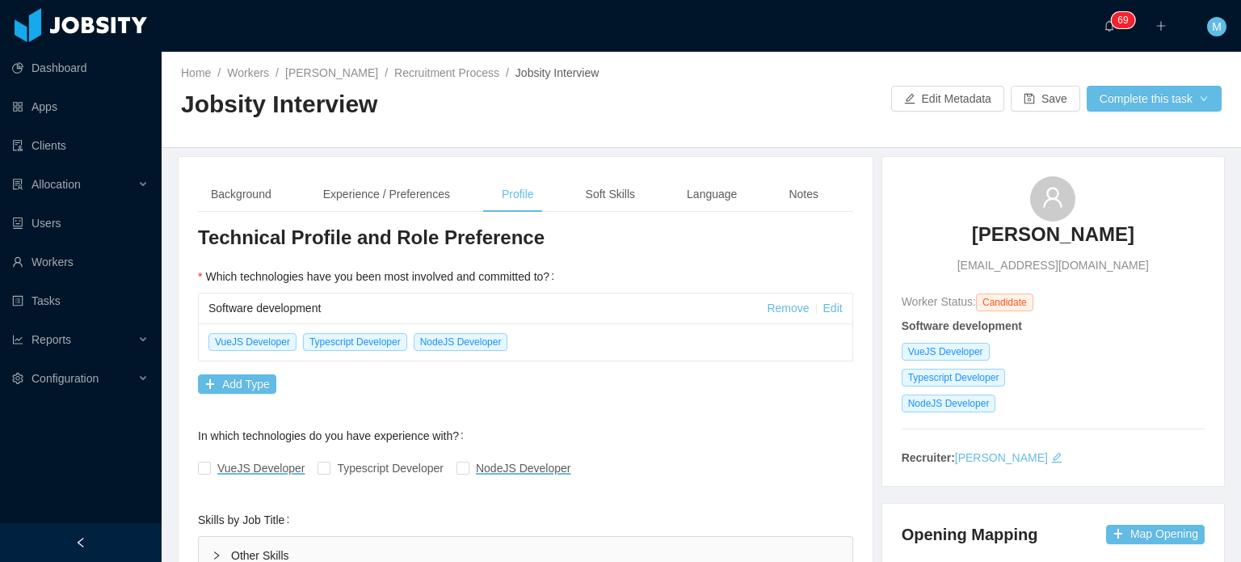
click at [643, 190] on div "Background Experience / Preferences Profile Soft Skills Language Notes" at bounding box center [514, 194] width 633 height 36
click at [642, 190] on div "Background Experience / Preferences Profile Soft Skills Language Notes" at bounding box center [514, 194] width 633 height 36
click at [637, 191] on div "Soft Skills" at bounding box center [610, 194] width 75 height 36
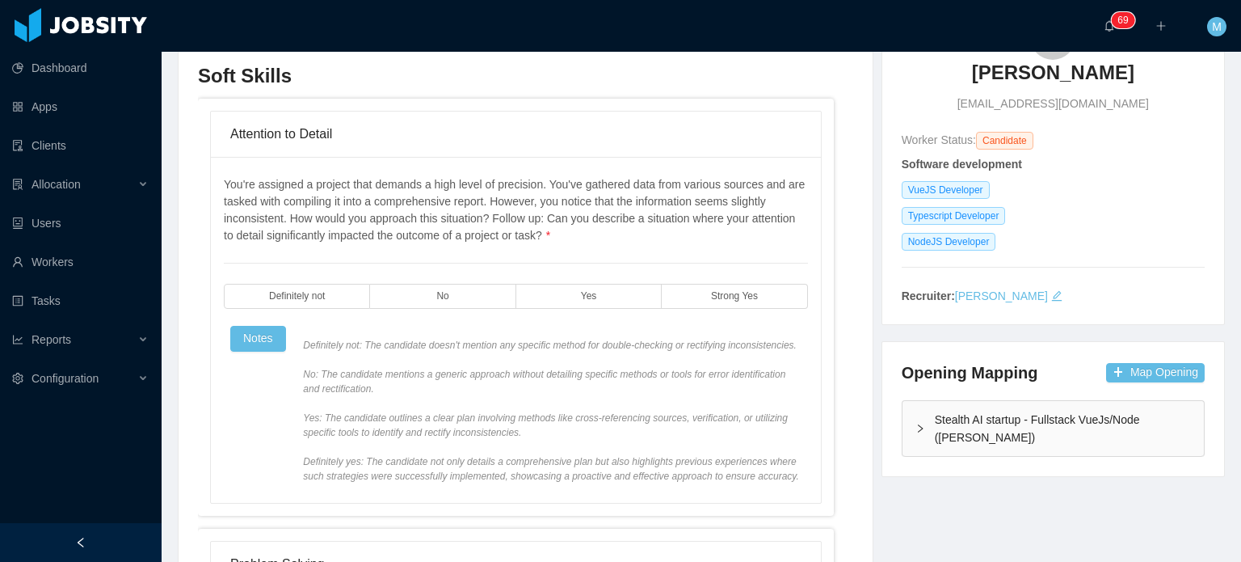
click at [585, 315] on div "You're assigned a project that demands a high level of precision. You've gather…" at bounding box center [516, 329] width 584 height 307
click at [587, 305] on label "Yes" at bounding box center [588, 296] width 145 height 25
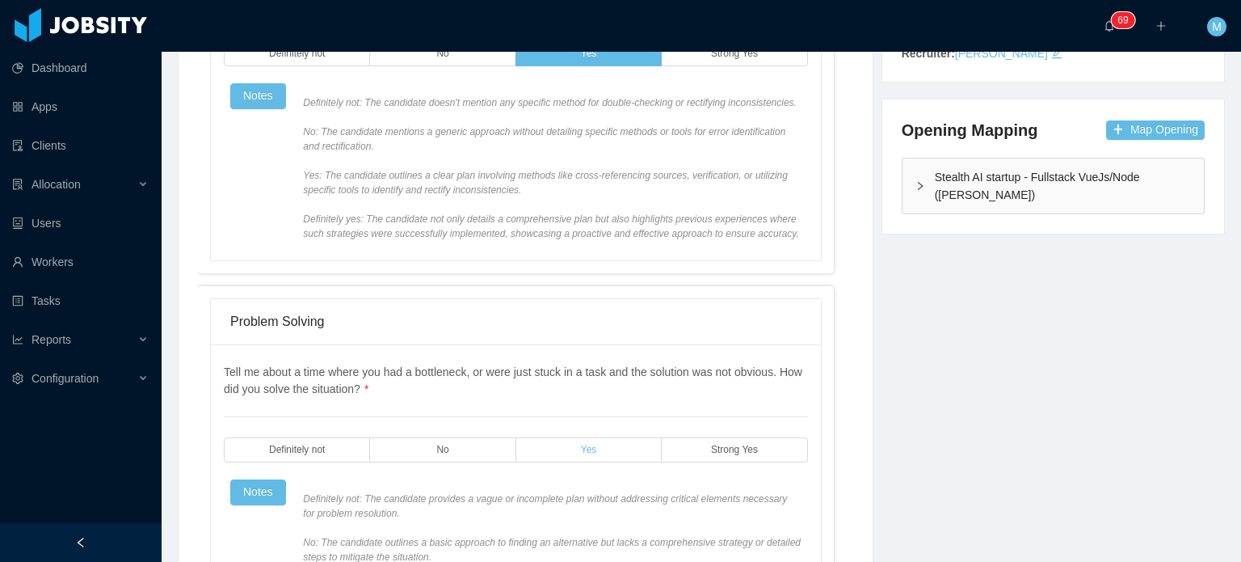
click at [605, 438] on label "Yes" at bounding box center [588, 449] width 145 height 25
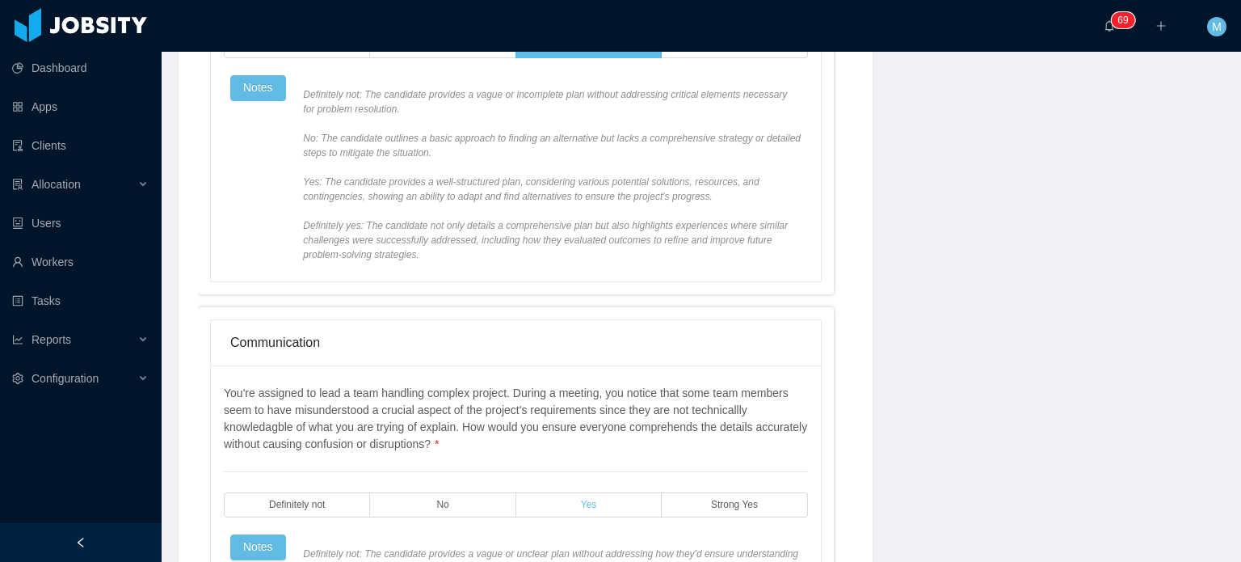
click at [603, 503] on label "Yes" at bounding box center [588, 504] width 145 height 25
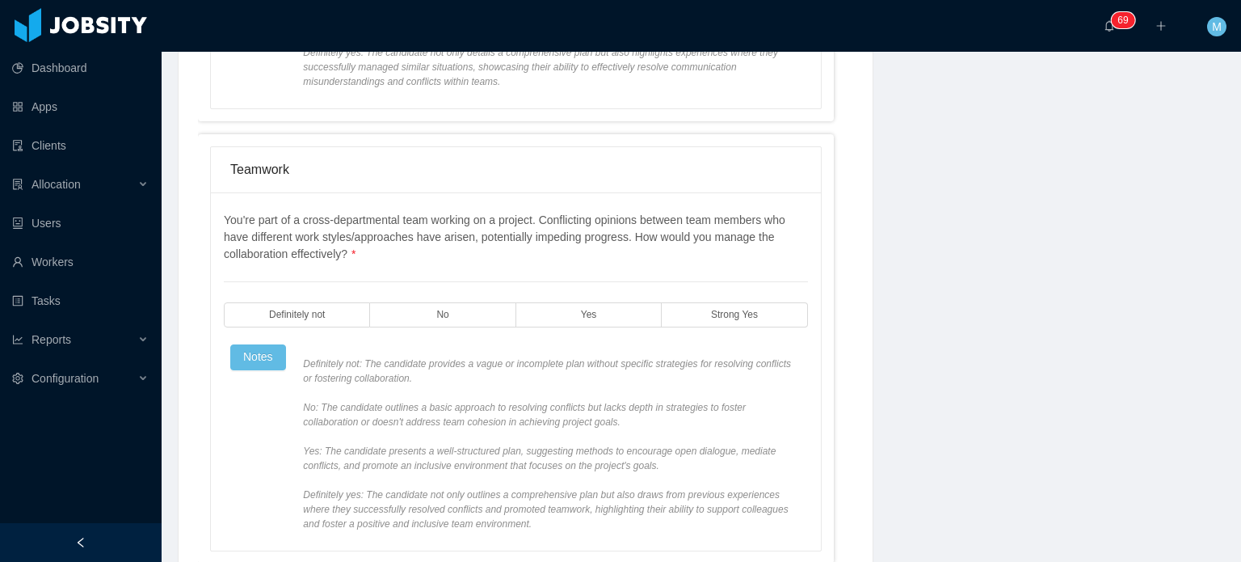
click at [610, 326] on div "You're part of a cross-departmental team working on a project. Conflicting opin…" at bounding box center [516, 371] width 584 height 319
click at [613, 303] on label "Yes" at bounding box center [588, 314] width 145 height 25
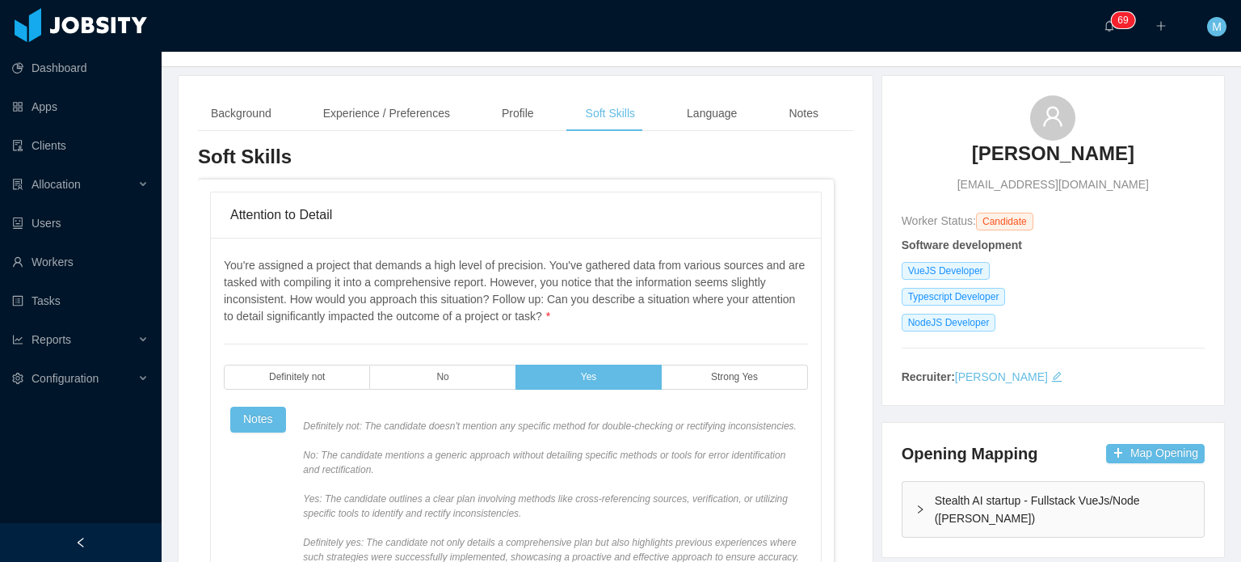
click at [688, 122] on div "Language" at bounding box center [712, 113] width 76 height 36
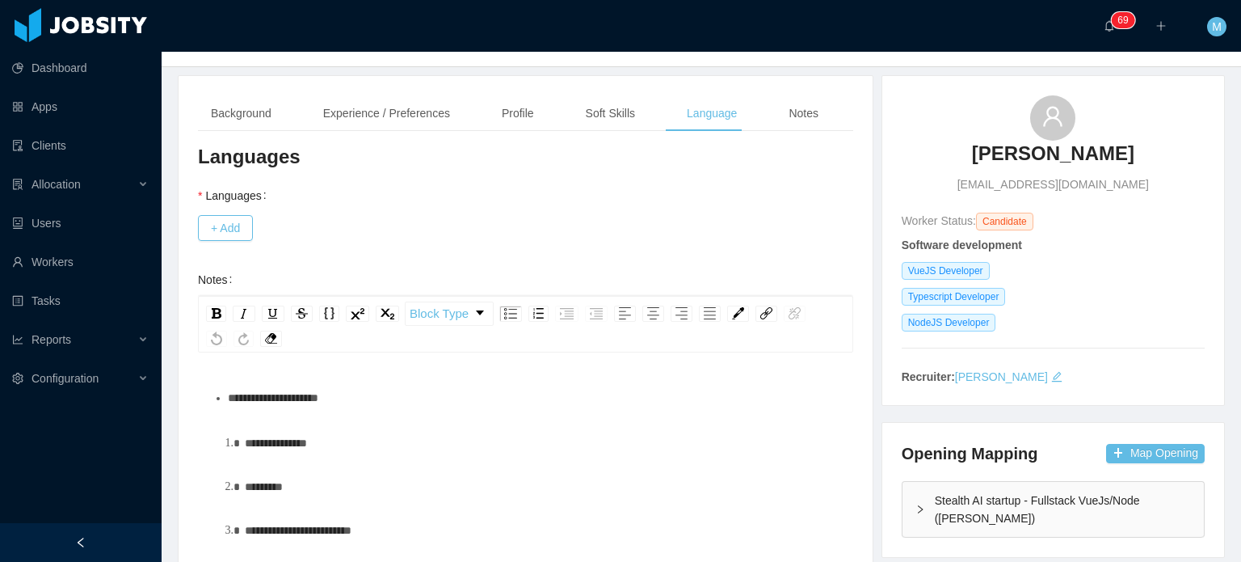
click at [262, 229] on div "+ Add" at bounding box center [525, 228] width 655 height 32
click at [252, 232] on button "+ Add" at bounding box center [225, 228] width 55 height 26
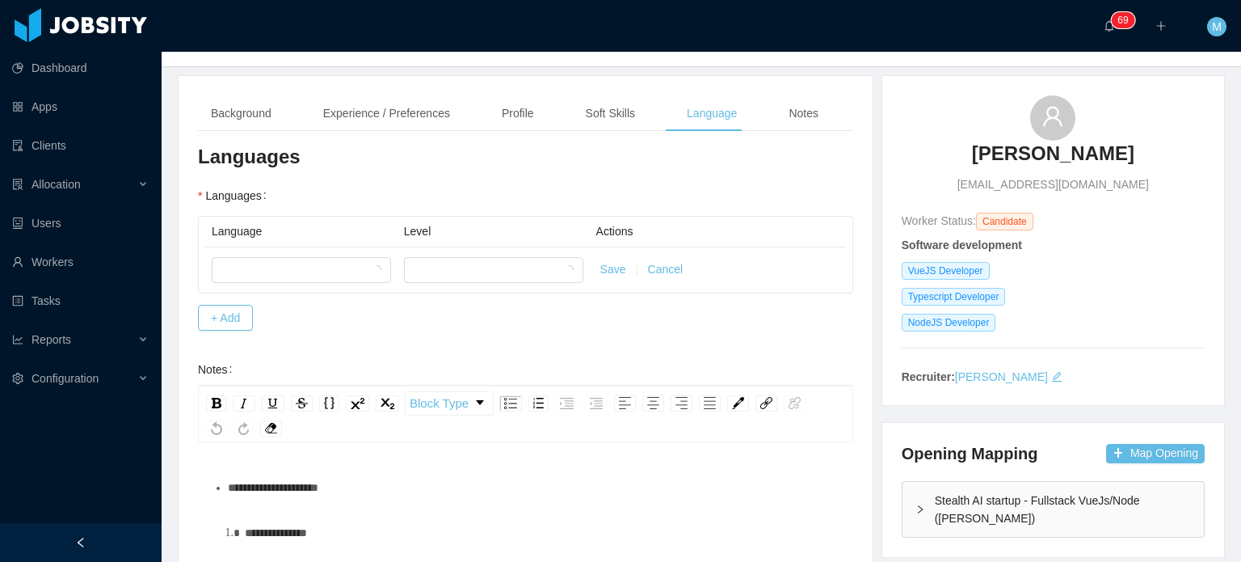
click at [380, 233] on th "Language" at bounding box center [301, 232] width 192 height 31
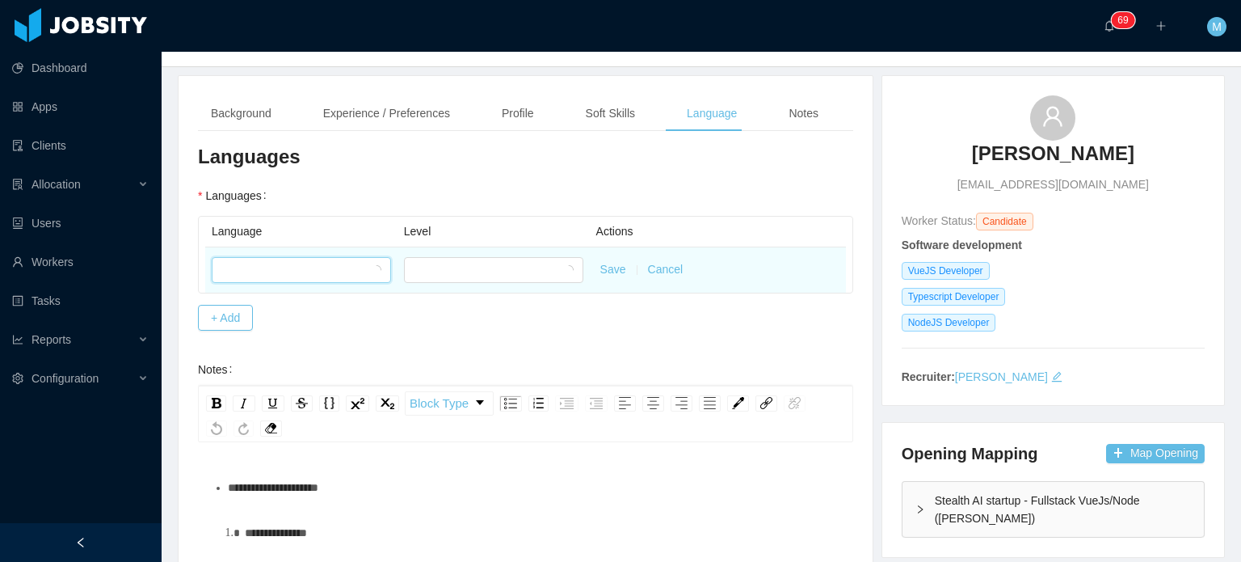
click at [372, 277] on div at bounding box center [301, 270] width 179 height 26
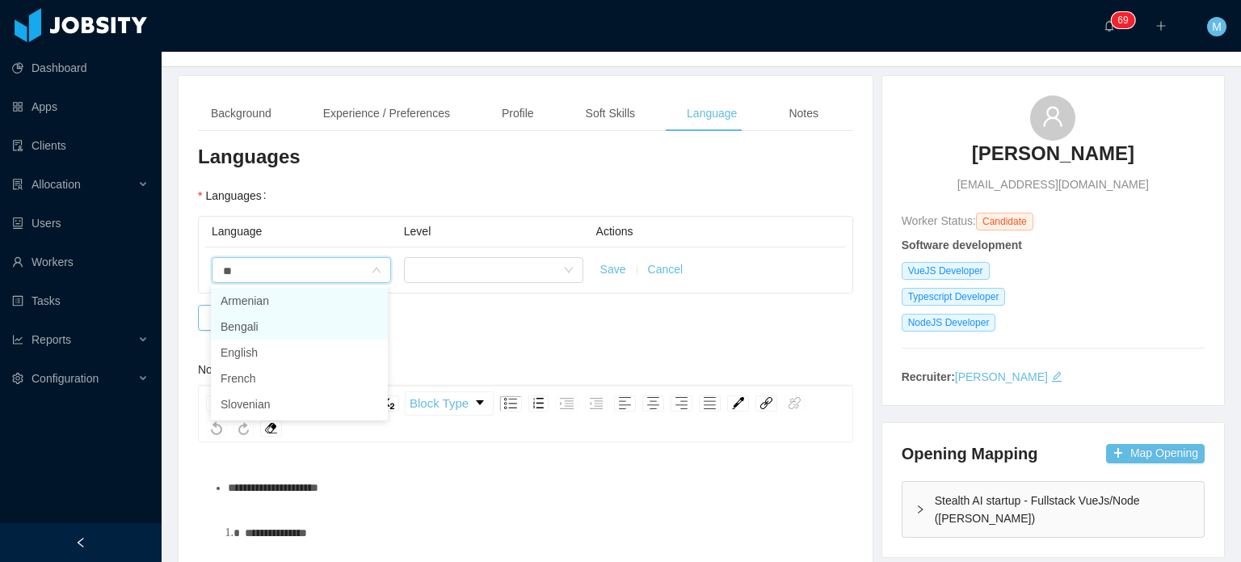
type input "***"
click at [308, 329] on li "English" at bounding box center [299, 326] width 177 height 26
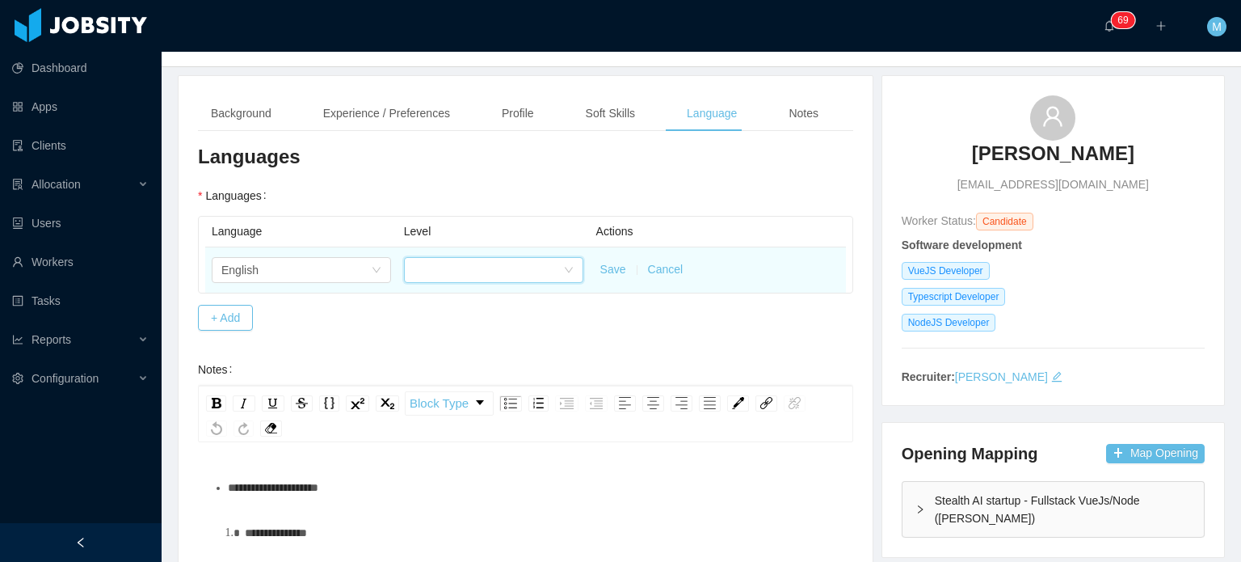
click at [463, 262] on div at bounding box center [488, 270] width 149 height 24
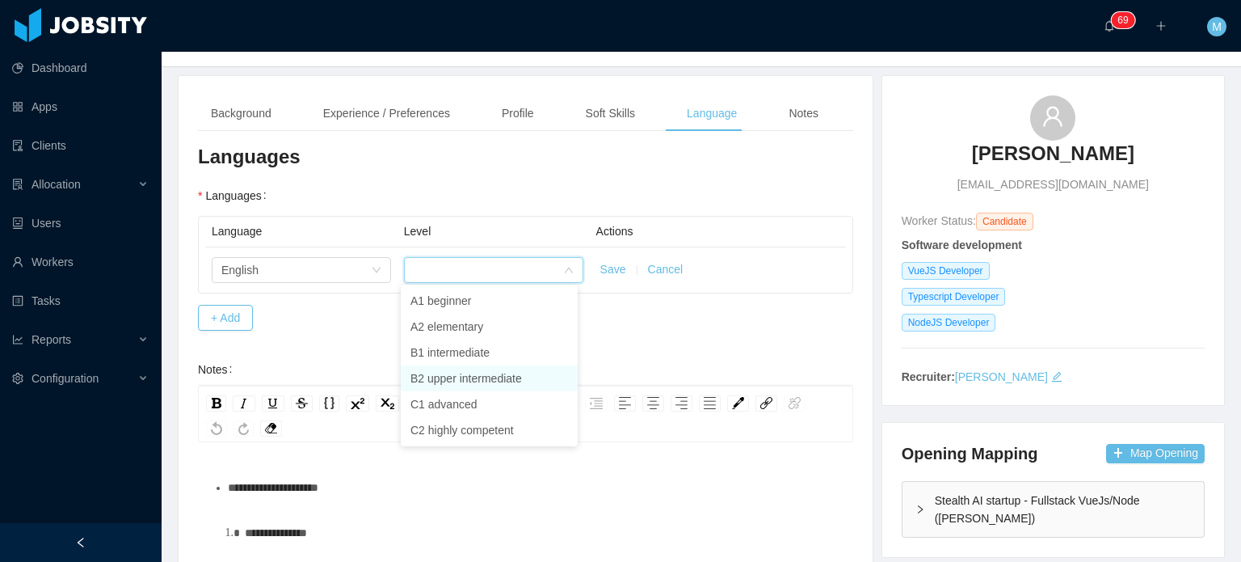
click at [471, 376] on li "B2 upper intermediate" at bounding box center [489, 378] width 177 height 26
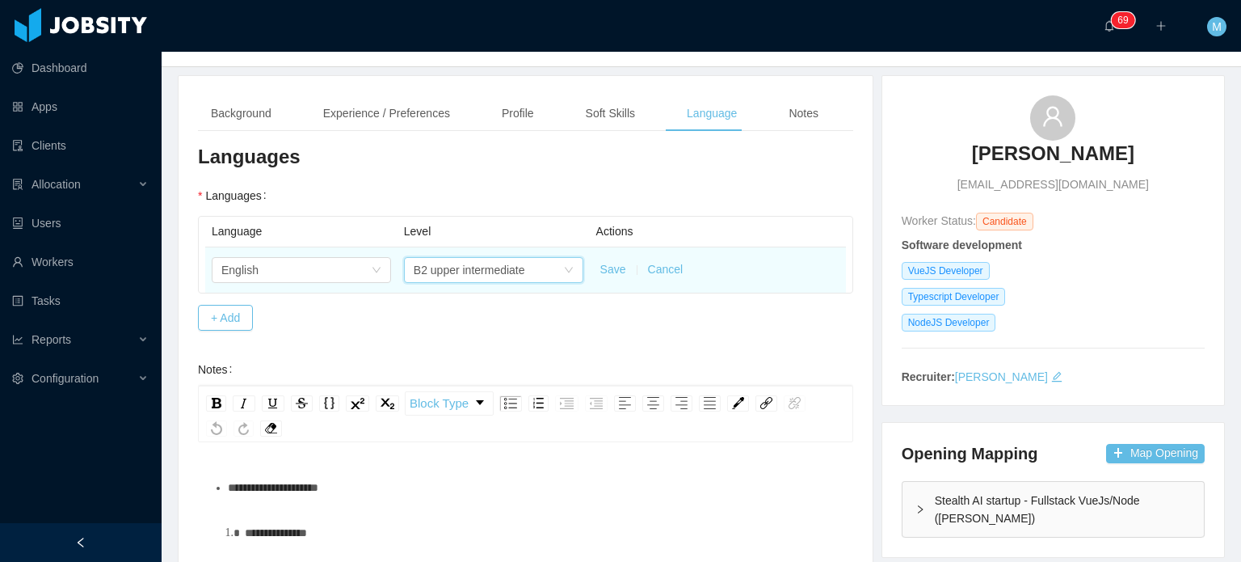
click at [600, 277] on td "Save Cancel" at bounding box center [718, 269] width 256 height 45
click at [604, 273] on button "Save" at bounding box center [613, 269] width 26 height 17
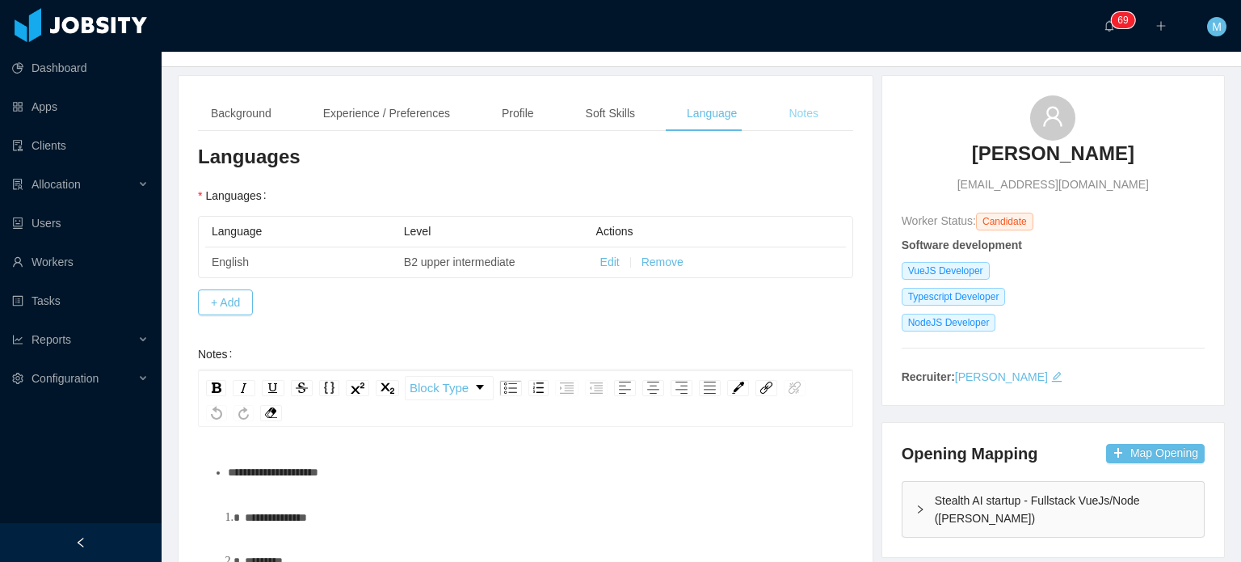
click at [786, 100] on div "**********" at bounding box center [526, 414] width 694 height 677
click at [786, 100] on div "Notes" at bounding box center [804, 113] width 56 height 36
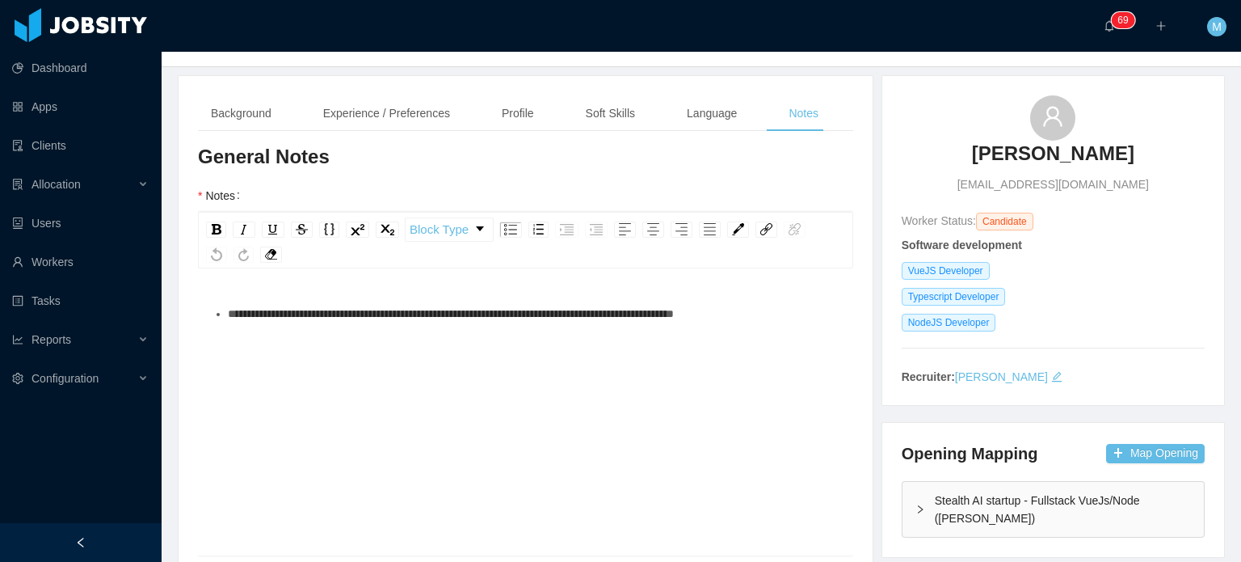
click at [372, 269] on div "**********" at bounding box center [525, 383] width 655 height 343
click at [396, 334] on div "**********" at bounding box center [526, 438] width 630 height 283
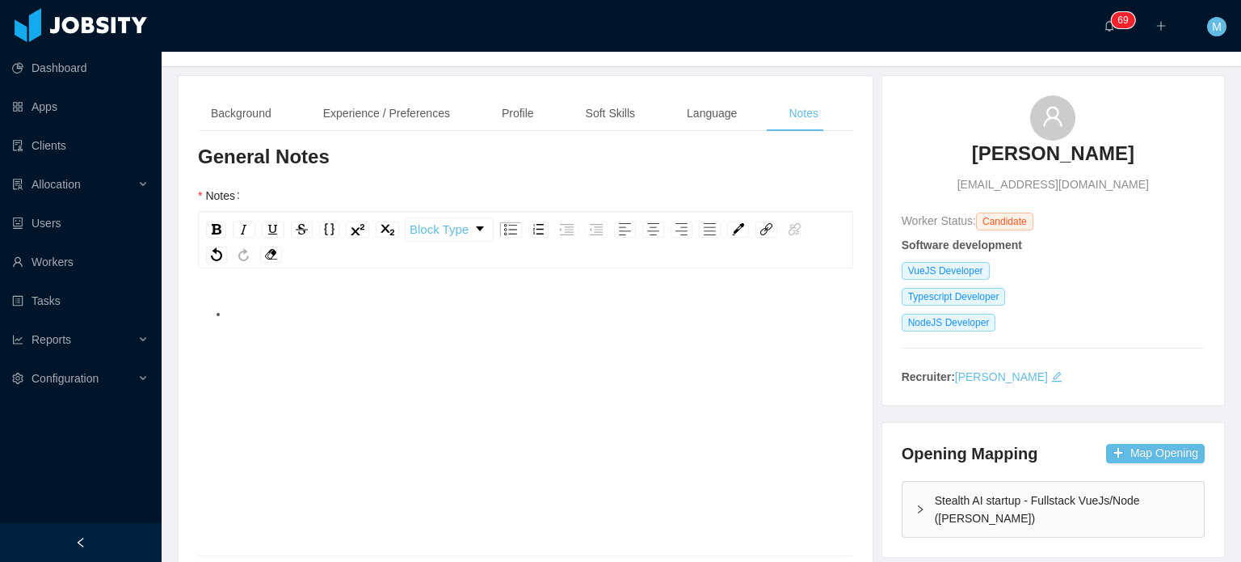
click at [1076, 165] on h3 "[PERSON_NAME]" at bounding box center [1053, 154] width 162 height 26
drag, startPoint x: 460, startPoint y: 296, endPoint x: 650, endPoint y: 337, distance: 194.3
click at [650, 337] on div "To enrich screen reader interactions, please activate Accessibility in Grammarl…" at bounding box center [526, 438] width 630 height 283
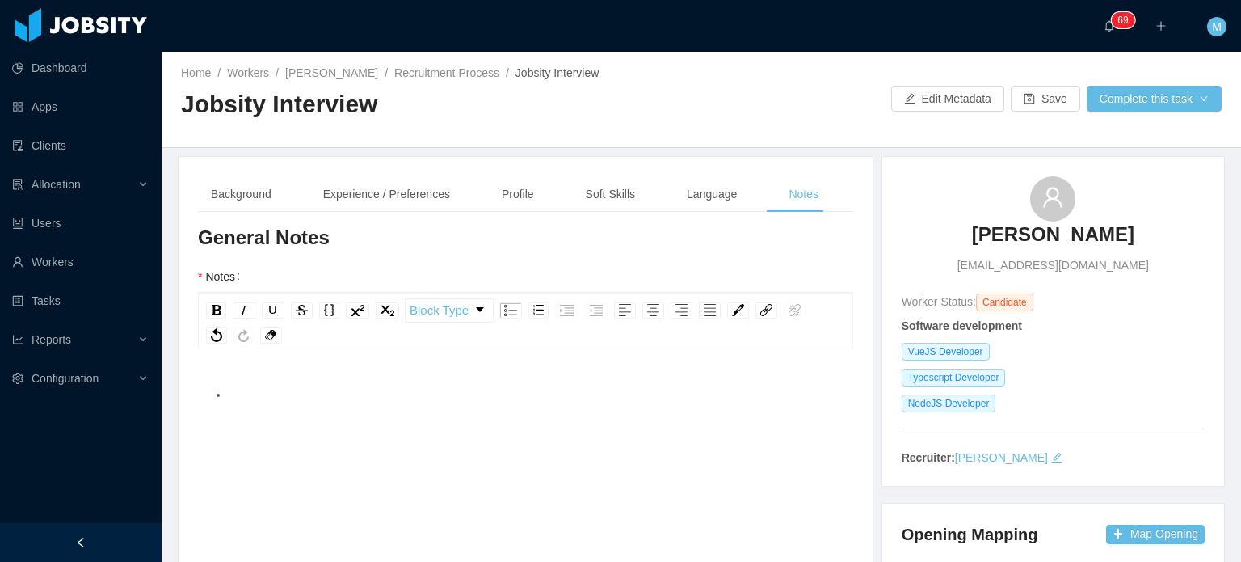
click at [1104, 81] on div "Home / Workers / [PERSON_NAME] / Recruitment Process / Jobsity Interview / Jobs…" at bounding box center [701, 100] width 1079 height 96
click at [1116, 93] on button "Complete this task" at bounding box center [1154, 99] width 135 height 26
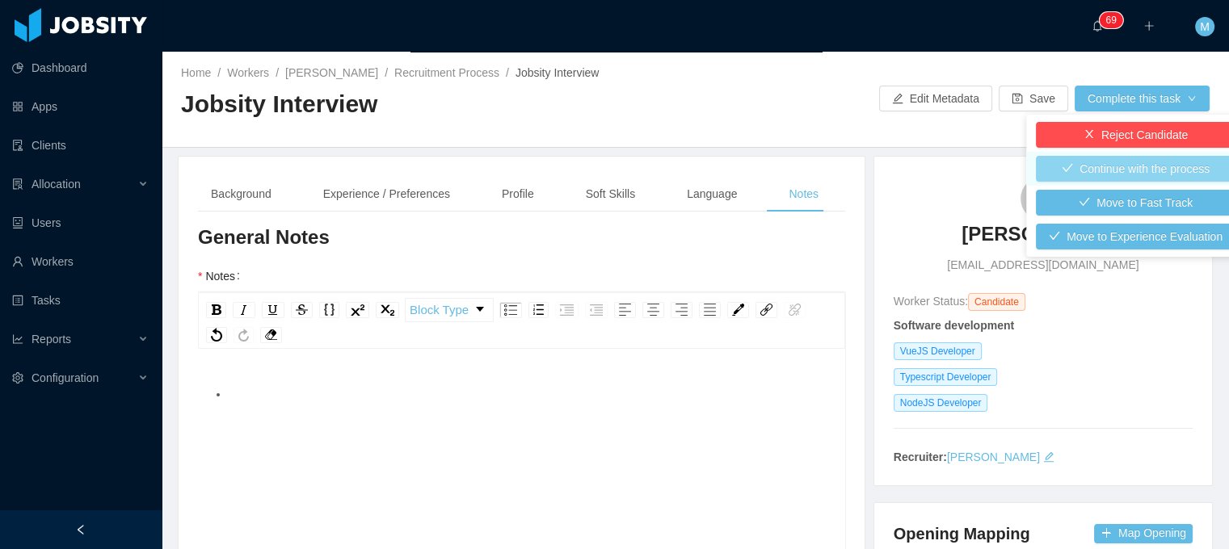
click at [1110, 174] on button "Continue with the process" at bounding box center [1136, 169] width 200 height 26
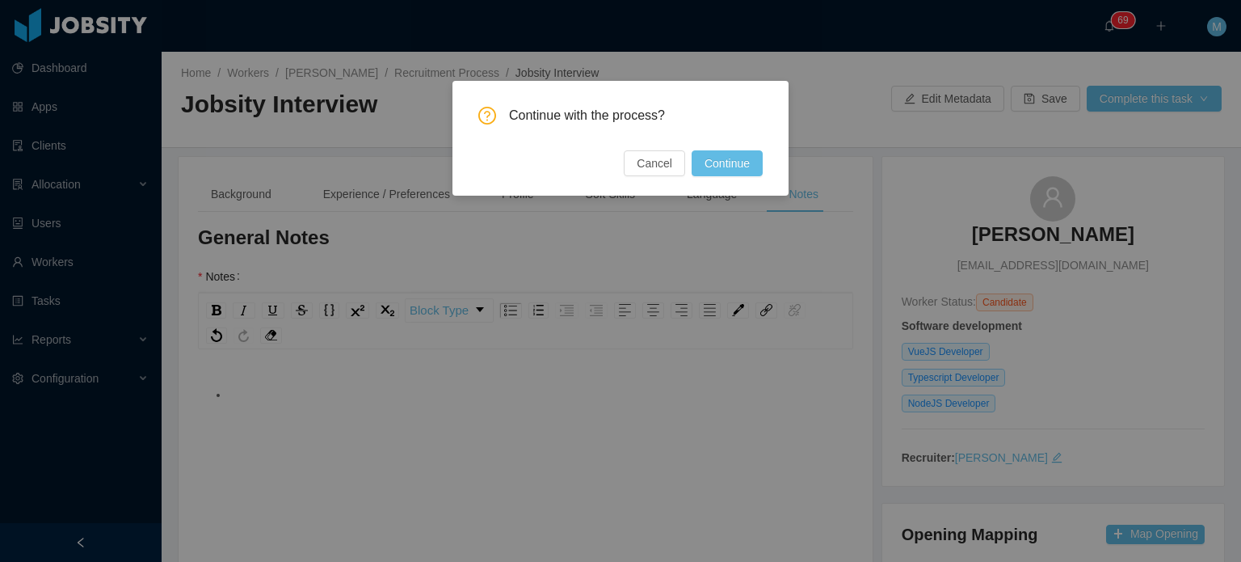
click at [725, 177] on div "Continue with the process? Cancel Continue" at bounding box center [620, 138] width 336 height 115
click at [727, 167] on button "Continue" at bounding box center [727, 163] width 71 height 26
